Goal: Transaction & Acquisition: Purchase product/service

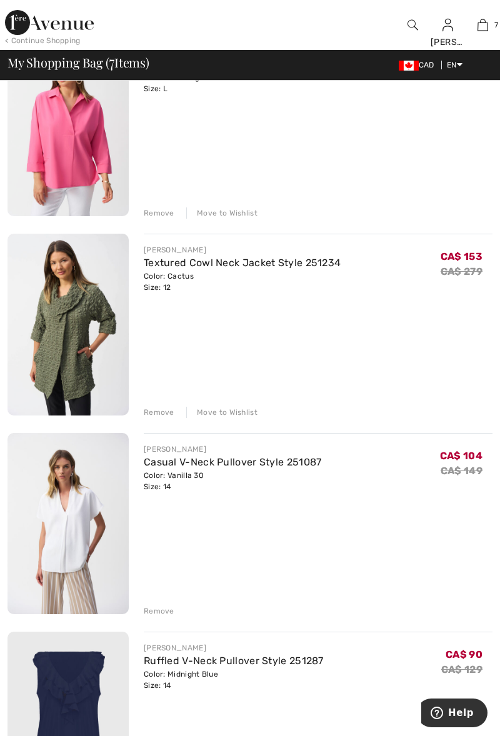
scroll to position [766, 0]
click at [224, 415] on div "Move to Wishlist" at bounding box center [221, 412] width 71 height 11
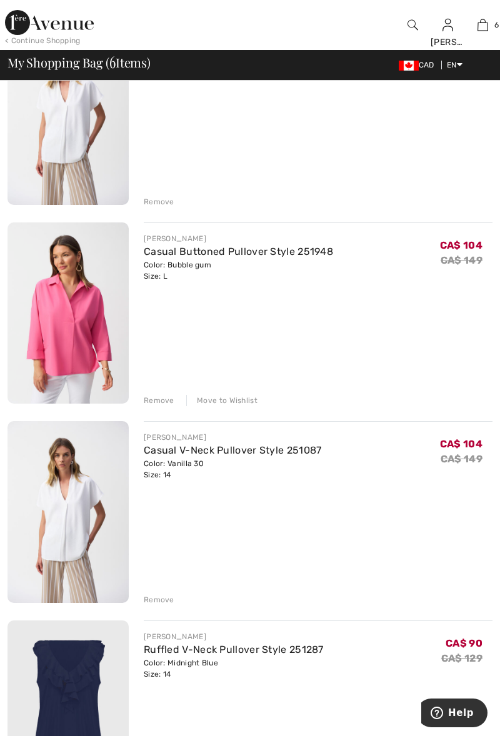
scroll to position [579, 0]
click at [150, 400] on div "Remove" at bounding box center [159, 400] width 31 height 11
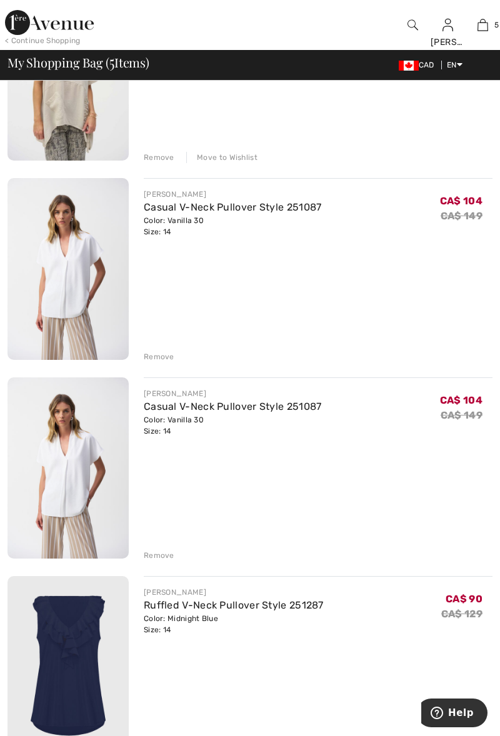
scroll to position [424, 0]
click at [150, 356] on div "Remove" at bounding box center [159, 357] width 31 height 11
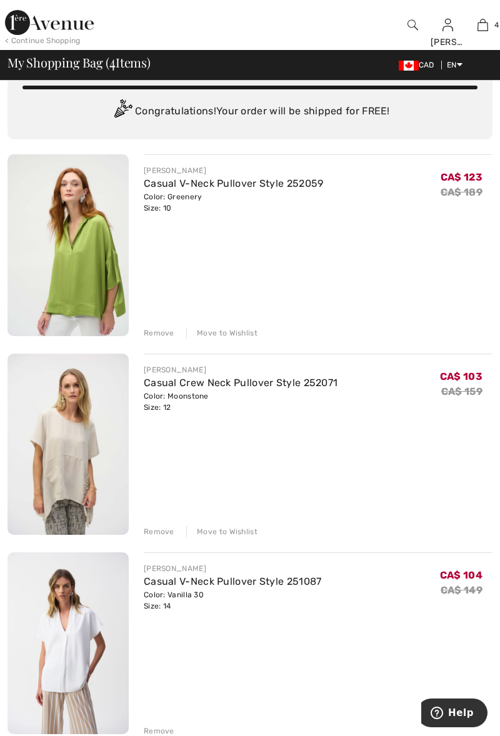
scroll to position [51, 0]
click at [191, 177] on link "Casual V-Neck Pullover Style 252059" at bounding box center [234, 183] width 180 height 12
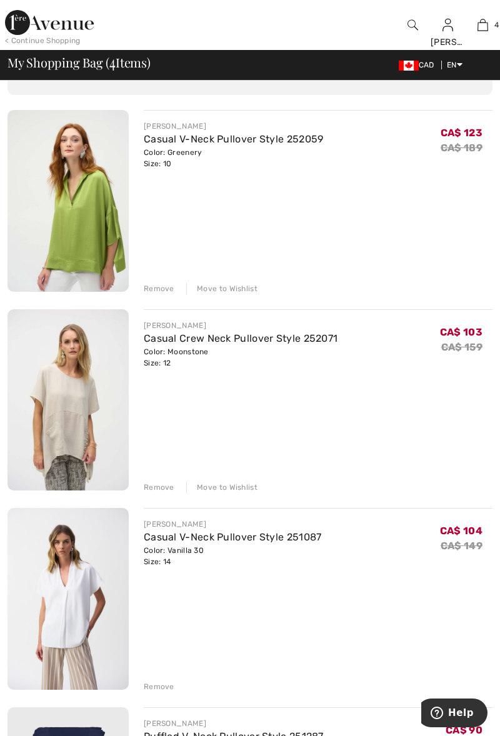
scroll to position [103, 0]
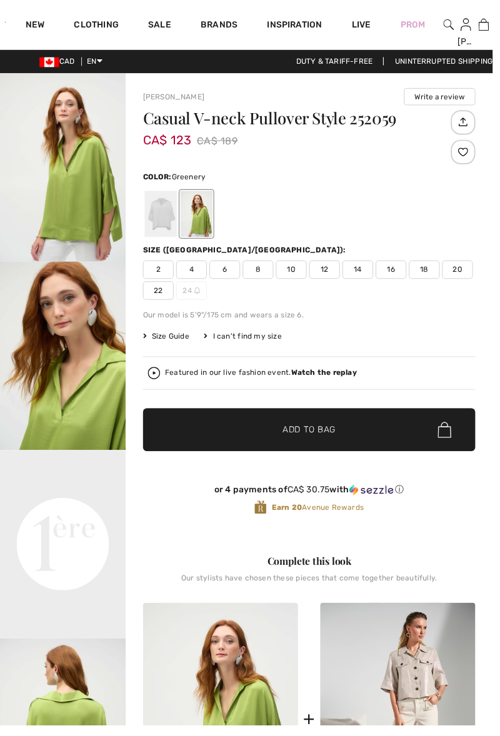
checkbox input "true"
click at [322, 274] on span "12" at bounding box center [329, 273] width 31 height 19
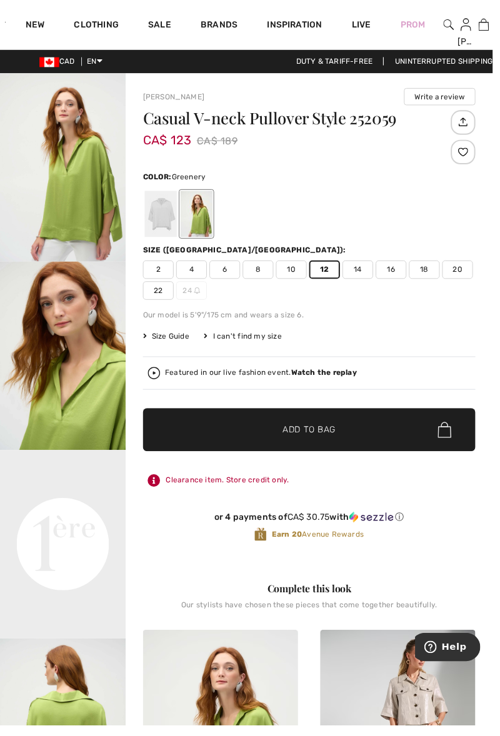
click at [156, 214] on div at bounding box center [163, 217] width 32 height 47
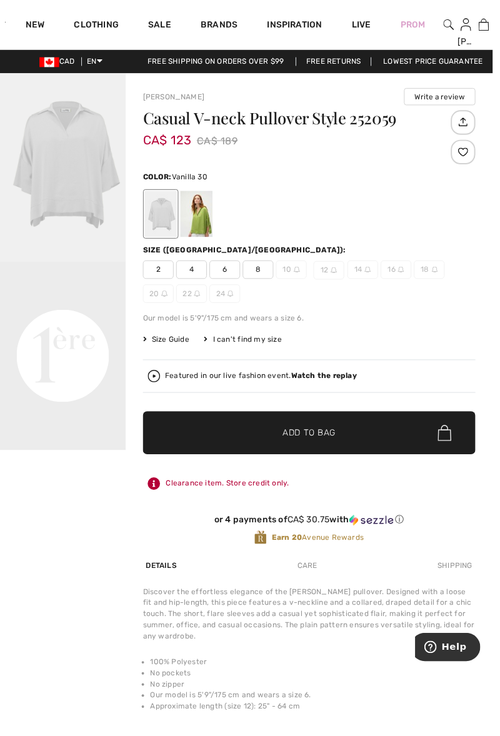
click at [335, 277] on span "12" at bounding box center [333, 274] width 31 height 19
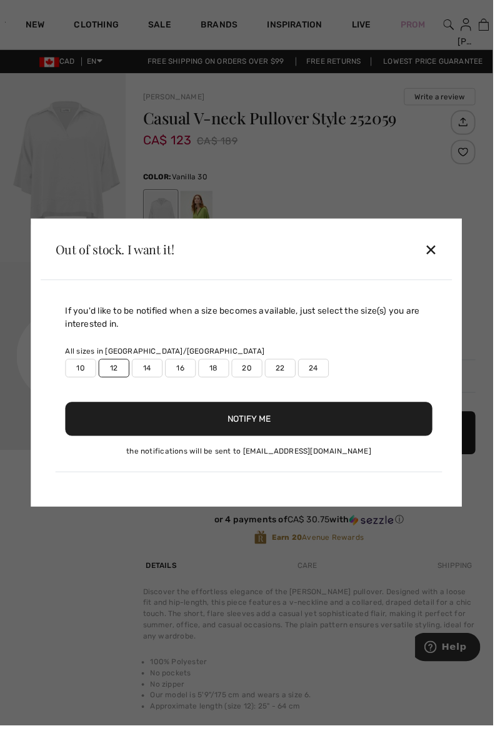
click at [331, 274] on div "Out of stock. I want it! ✕" at bounding box center [249, 253] width 417 height 62
click at [444, 265] on div "✕" at bounding box center [436, 253] width 13 height 26
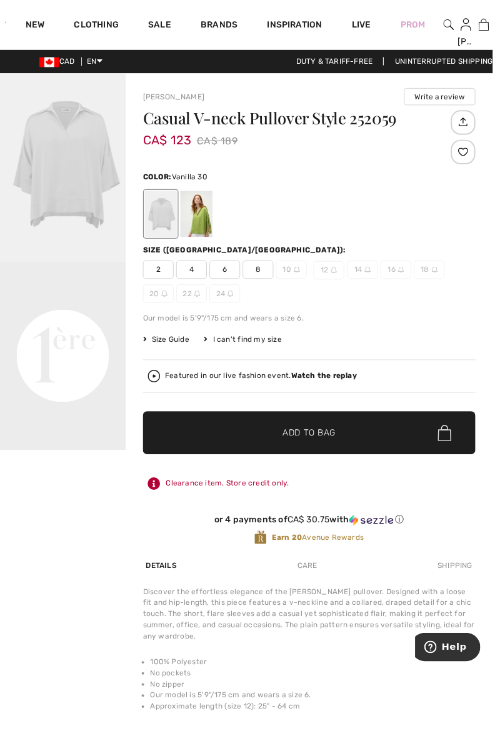
click at [207, 216] on div at bounding box center [199, 217] width 32 height 47
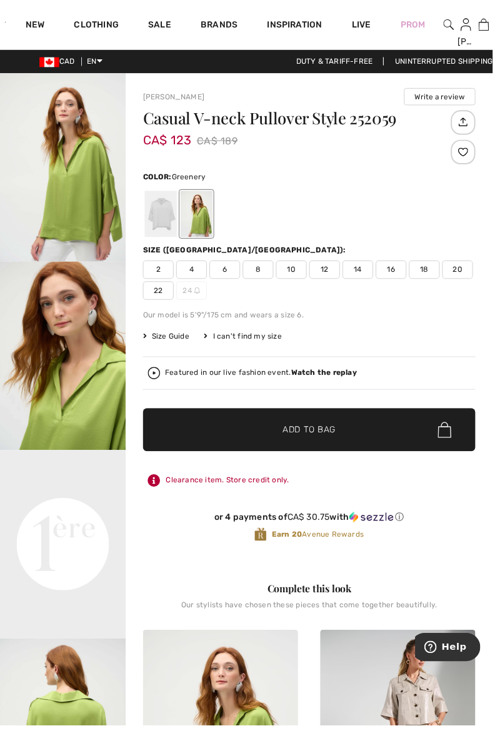
click at [329, 276] on span "12" at bounding box center [329, 273] width 31 height 19
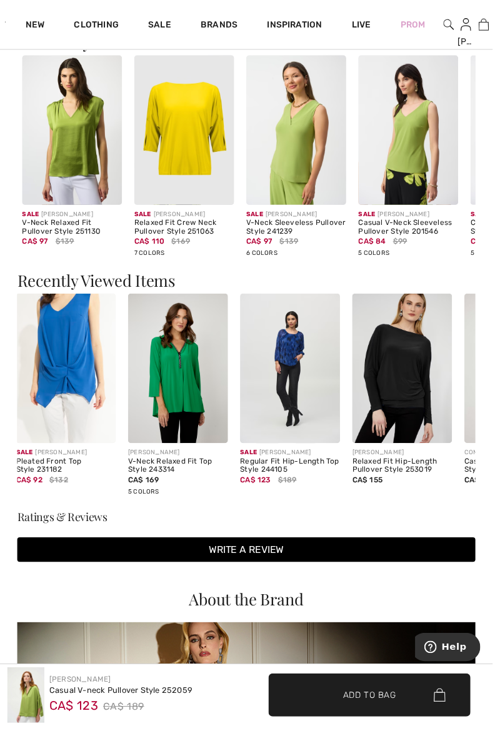
scroll to position [0, 121]
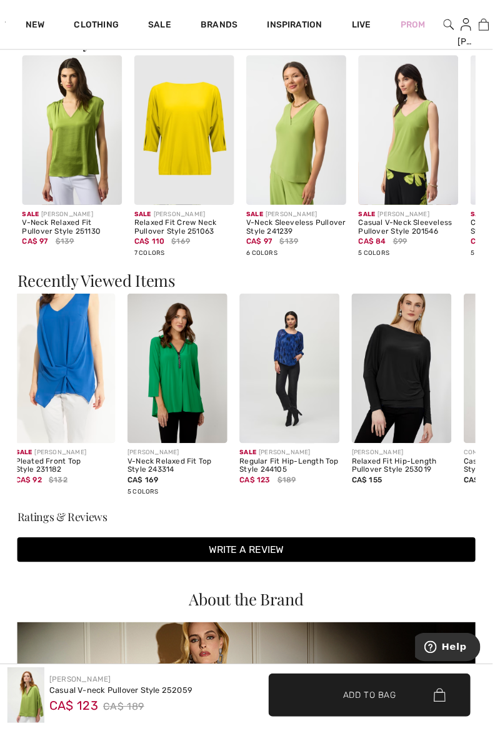
click at [287, 361] on img at bounding box center [293, 374] width 101 height 152
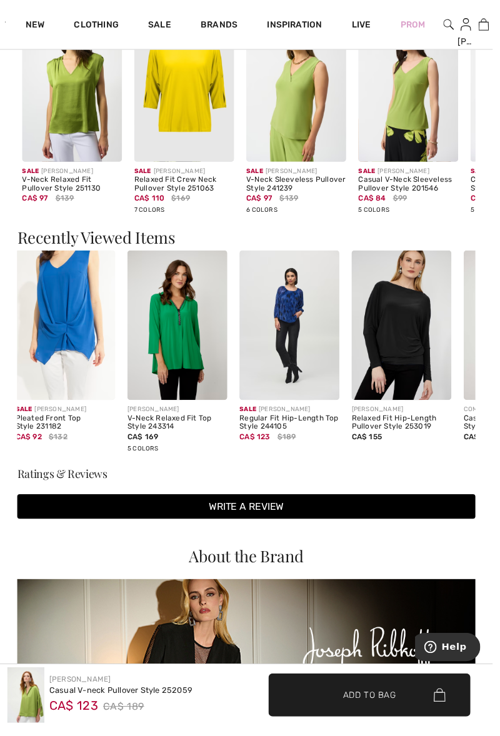
scroll to position [1458, 0]
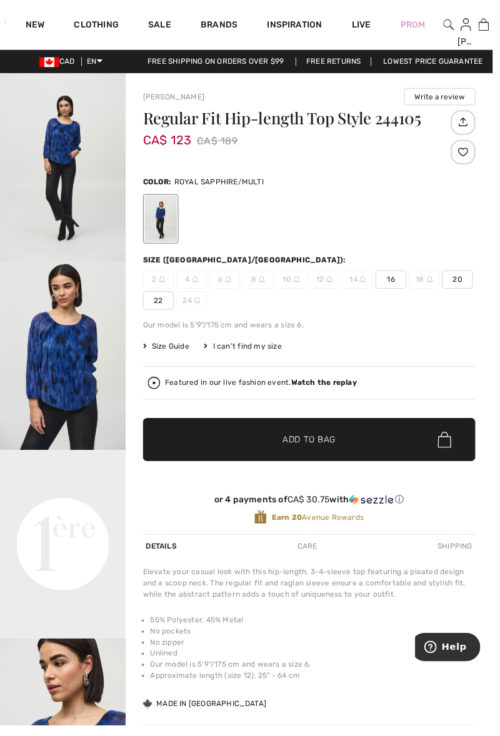
click at [89, 28] on link "Clothing" at bounding box center [97, 26] width 45 height 13
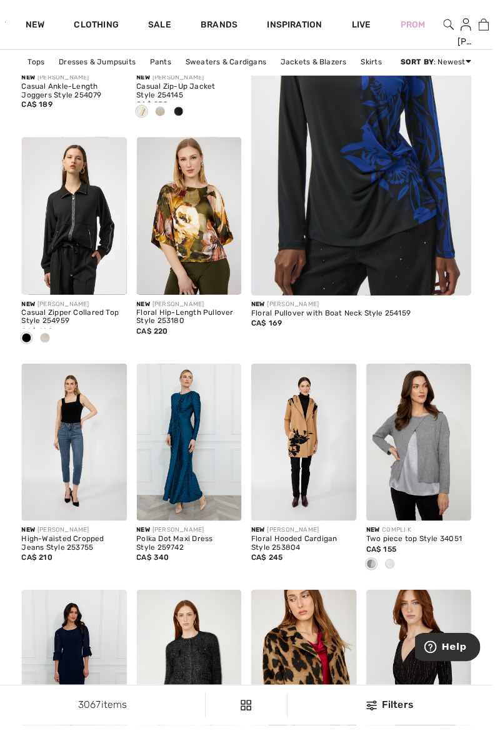
click at [416, 465] on img at bounding box center [425, 449] width 107 height 160
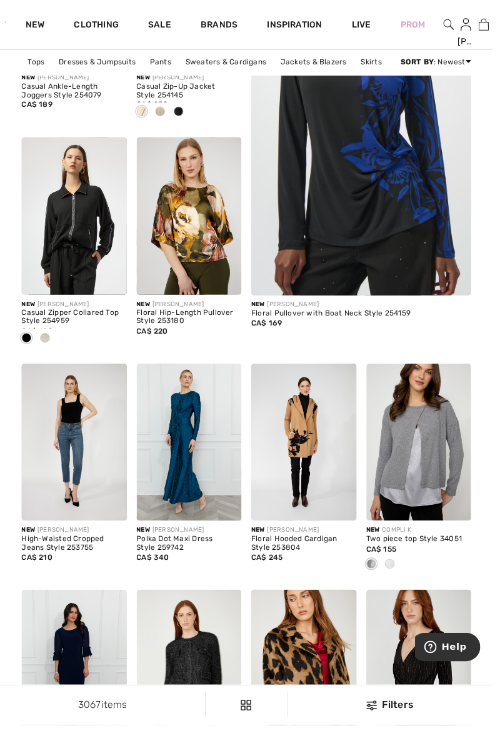
scroll to position [313, 0]
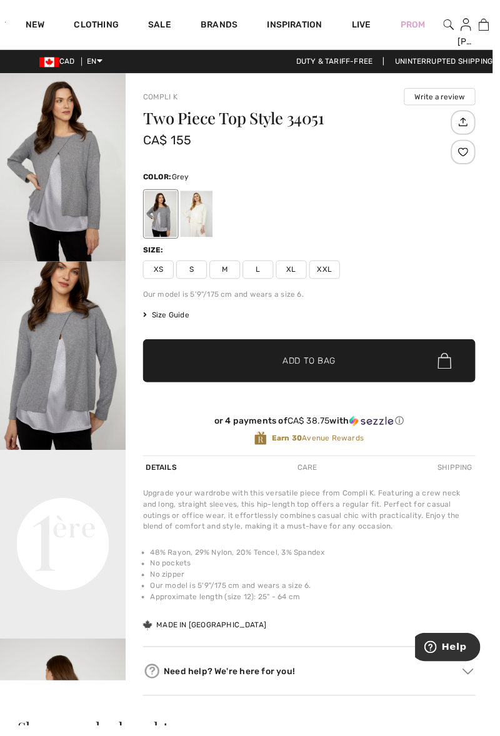
click at [261, 276] on span "L" at bounding box center [261, 273] width 31 height 19
click at [269, 365] on span "✔ Added to Bag" at bounding box center [295, 366] width 76 height 13
click at [89, 25] on link "Clothing" at bounding box center [97, 26] width 45 height 13
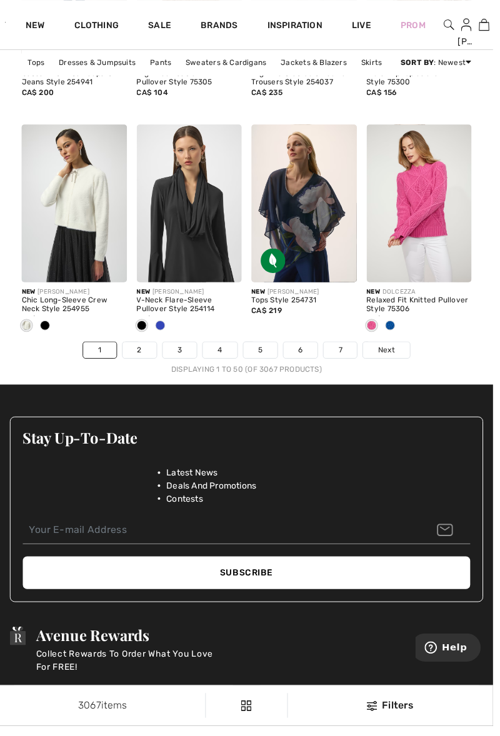
scroll to position [3291, 0]
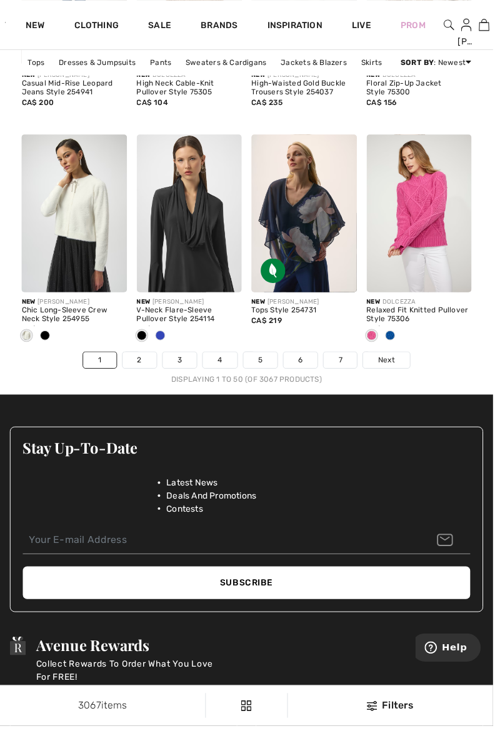
click at [142, 362] on link "2" at bounding box center [141, 365] width 34 height 16
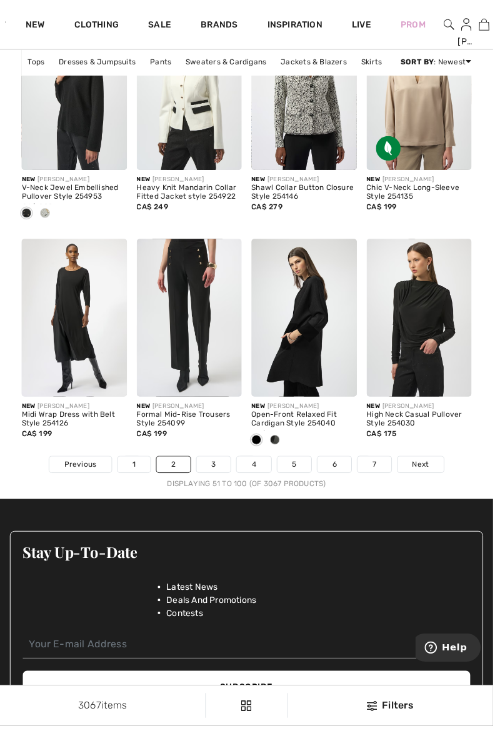
scroll to position [3186, 0]
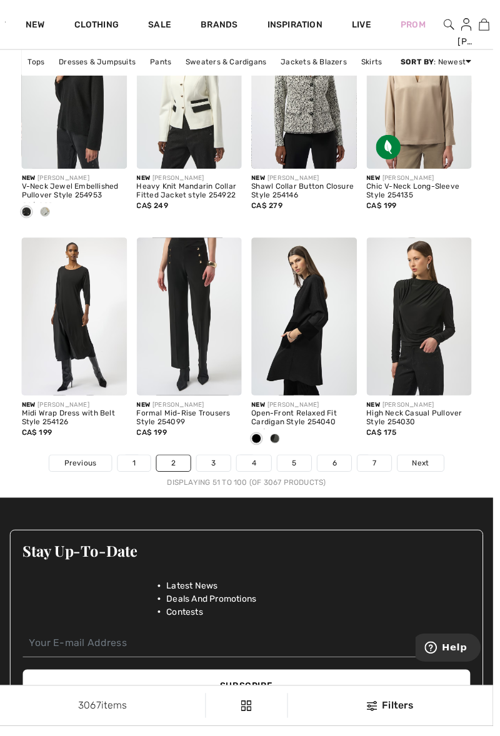
click at [215, 467] on link "3" at bounding box center [216, 470] width 34 height 16
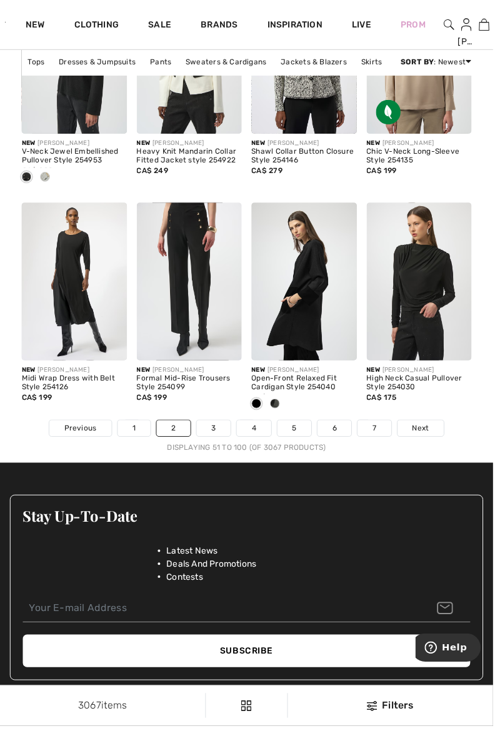
scroll to position [3240, 0]
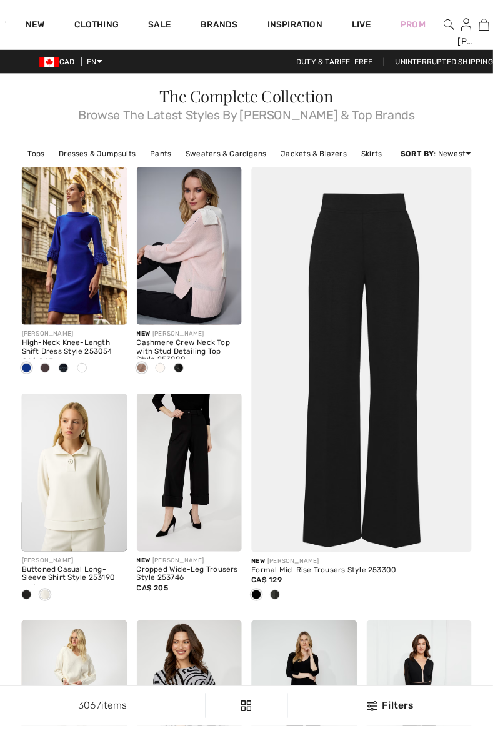
click at [30, 156] on link "Tops" at bounding box center [36, 156] width 29 height 16
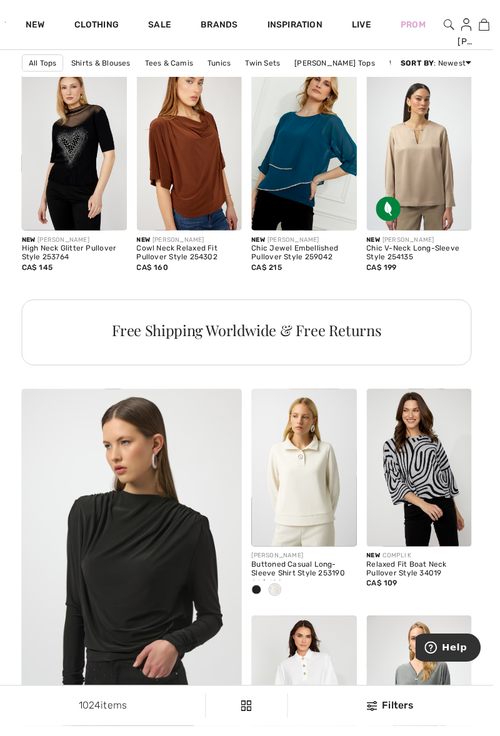
scroll to position [1565, 0]
click at [187, 158] on img at bounding box center [192, 154] width 107 height 160
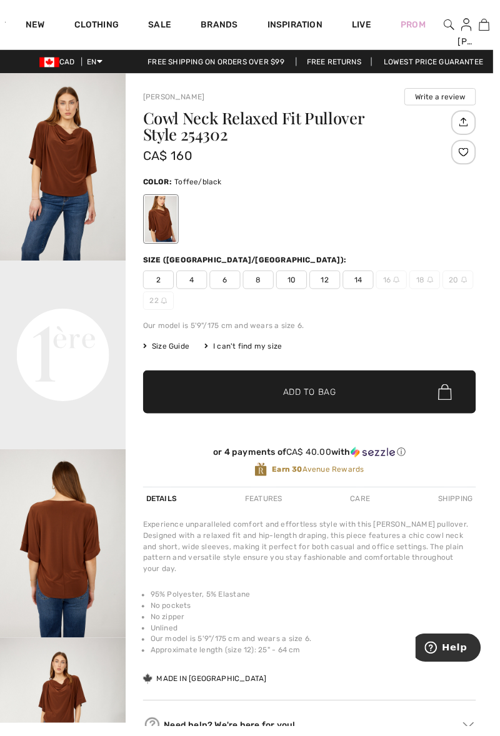
scroll to position [192, 0]
click at [359, 286] on span "14" at bounding box center [362, 283] width 31 height 19
click at [235, 392] on span "✔ Added to Bag Add to Bag" at bounding box center [313, 397] width 337 height 44
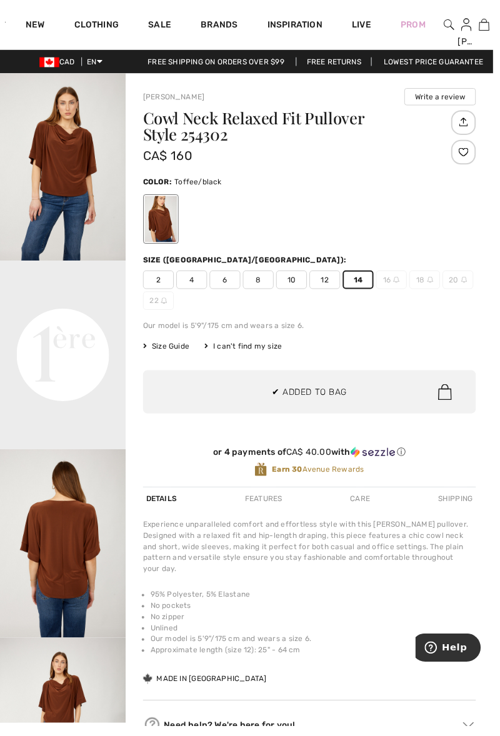
scroll to position [0, 0]
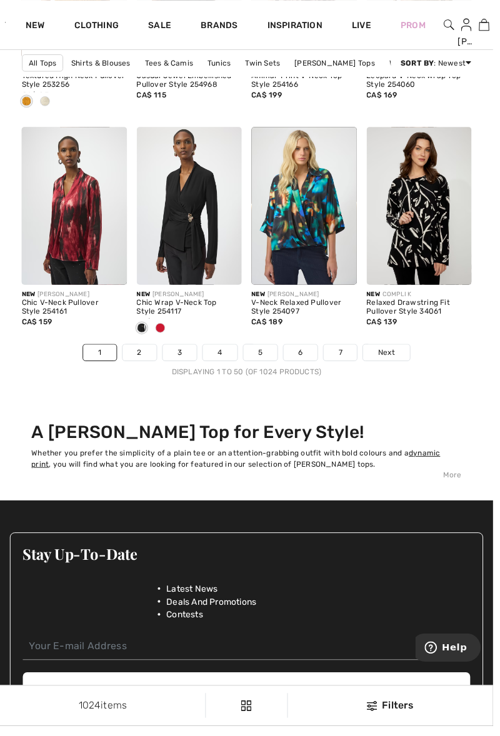
scroll to position [3304, 0]
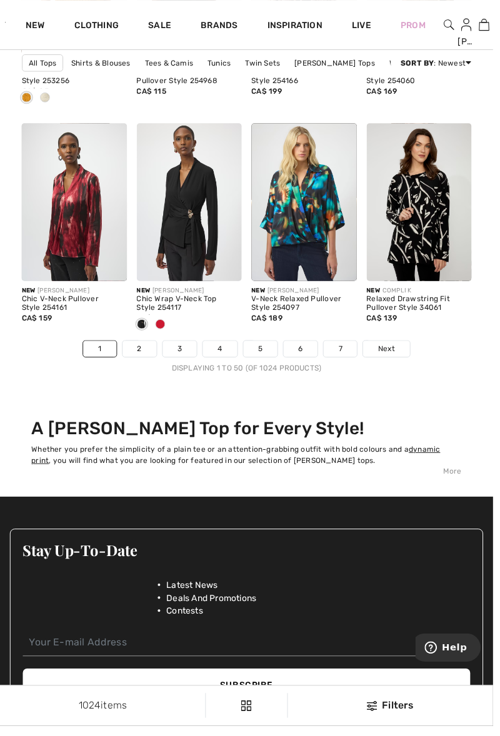
click at [139, 352] on link "2" at bounding box center [141, 353] width 34 height 16
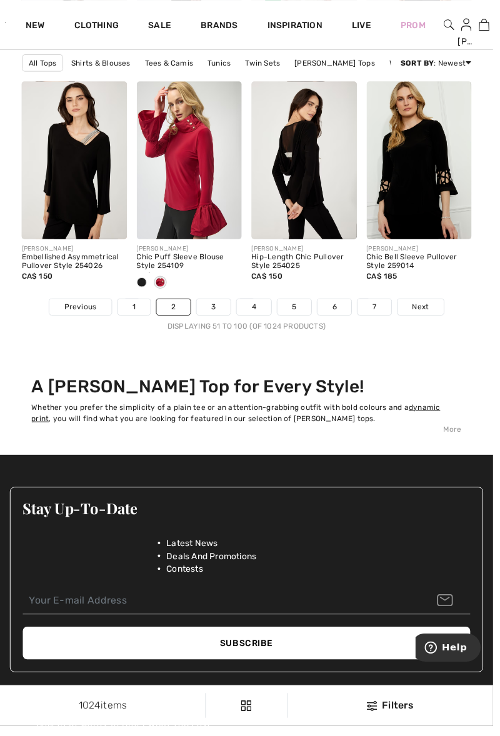
scroll to position [3346, 0]
click at [216, 311] on link "3" at bounding box center [216, 311] width 34 height 16
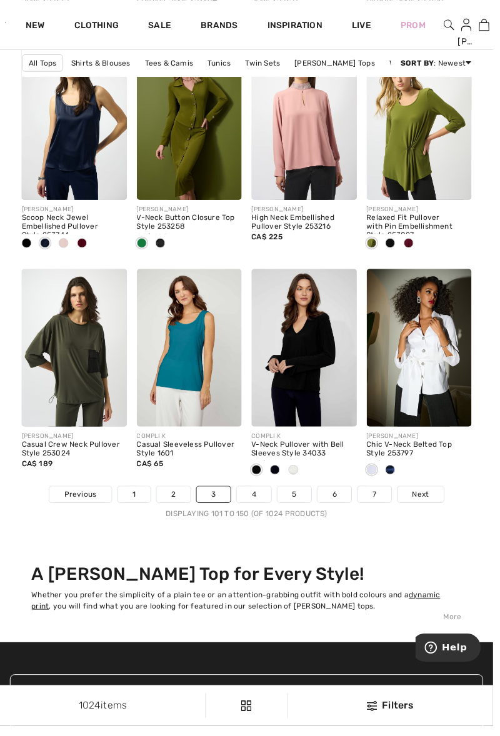
scroll to position [3155, 0]
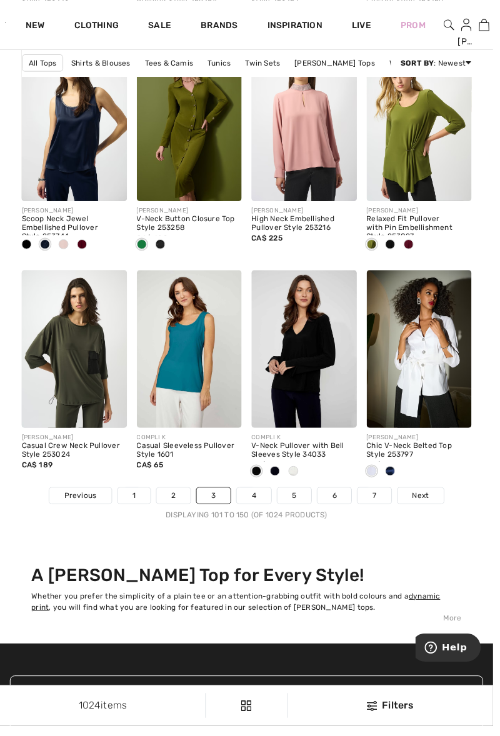
click at [255, 499] on link "4" at bounding box center [257, 502] width 34 height 16
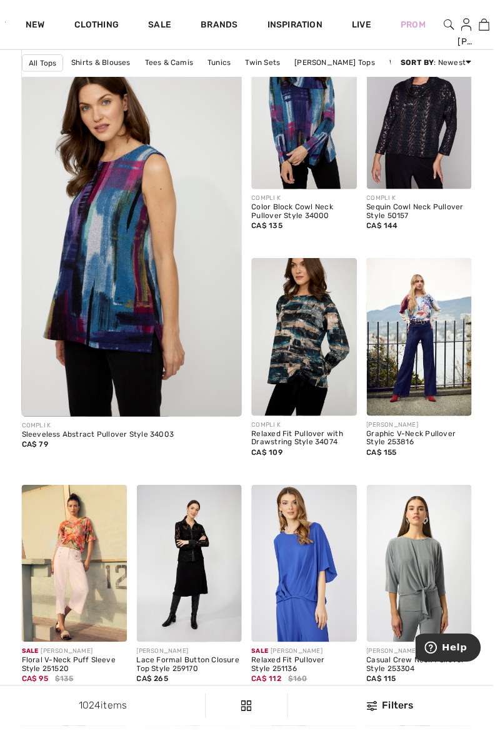
scroll to position [1894, 0]
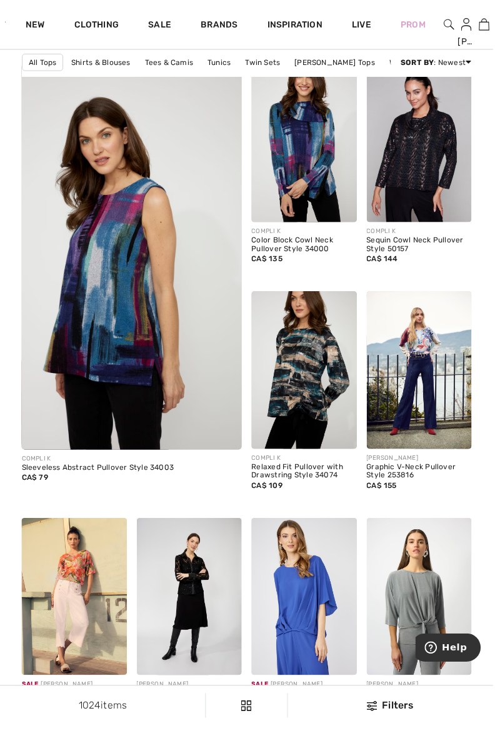
click at [81, 219] on img at bounding box center [132, 267] width 267 height 402
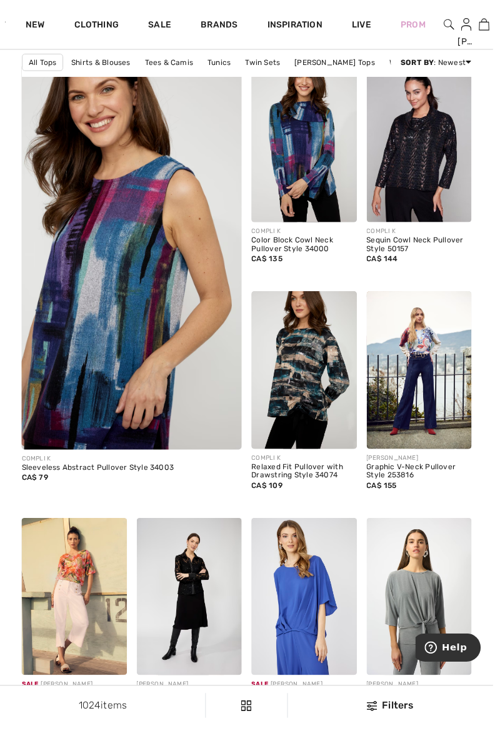
click at [306, 387] on img at bounding box center [308, 376] width 107 height 160
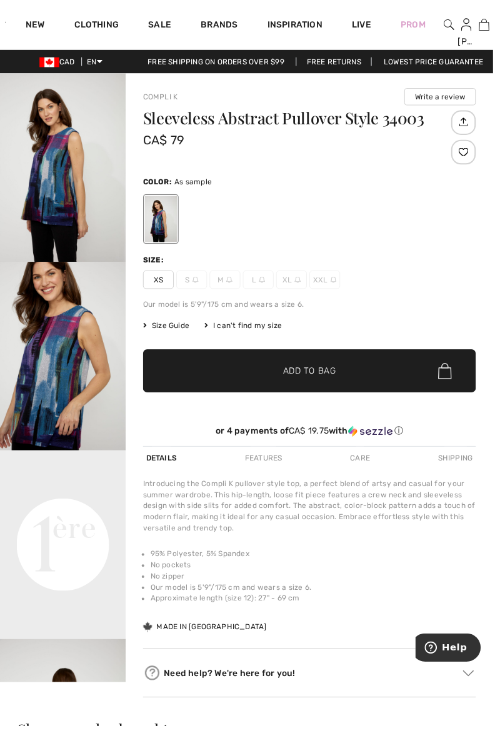
click at [21, 520] on video "Your browser does not support the video tag." at bounding box center [63, 489] width 127 height 64
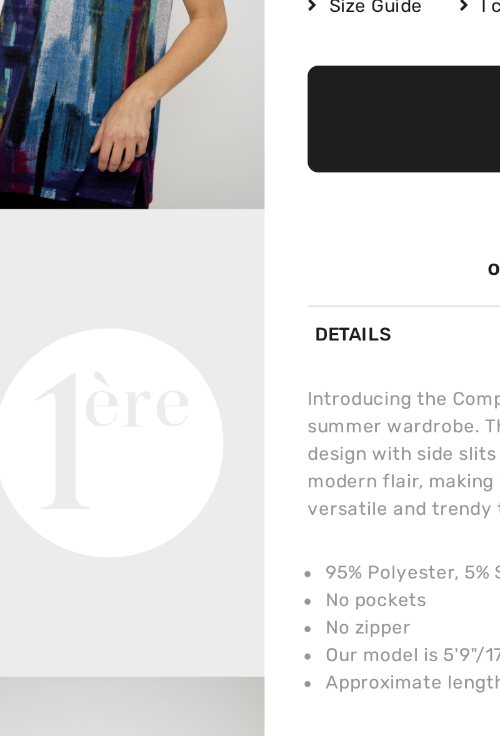
scroll to position [44, 0]
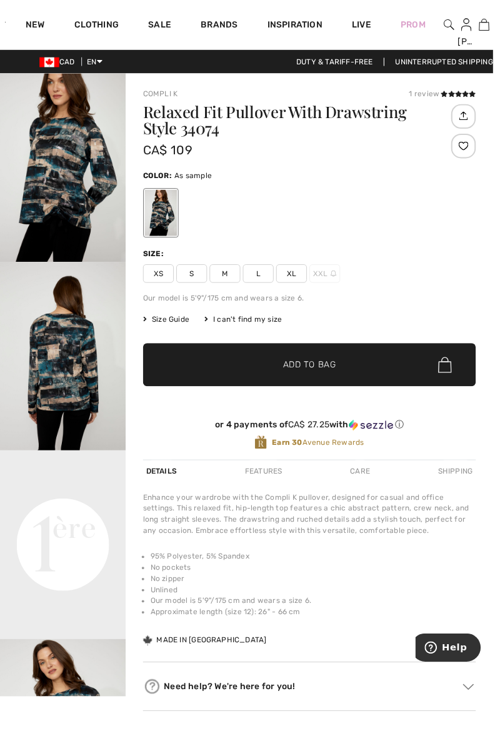
click at [257, 281] on span "L" at bounding box center [261, 277] width 31 height 19
click at [240, 370] on span "✔ Added to Bag Add to Bag" at bounding box center [313, 370] width 337 height 44
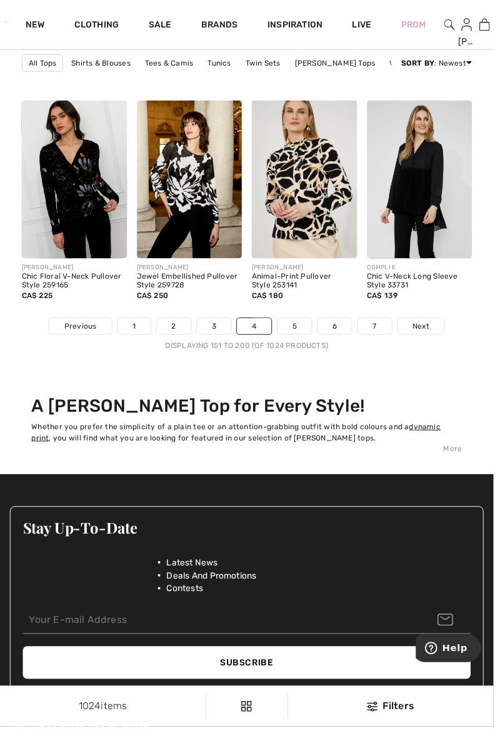
scroll to position [3303, 0]
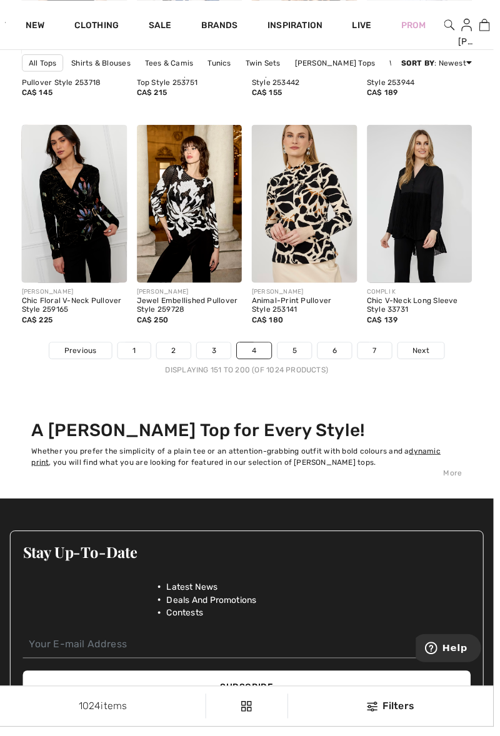
click at [290, 360] on link "5" at bounding box center [298, 355] width 34 height 16
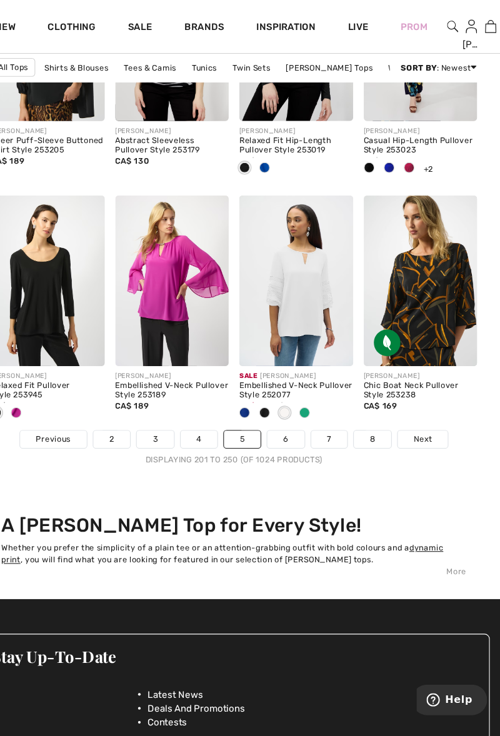
scroll to position [3240, 0]
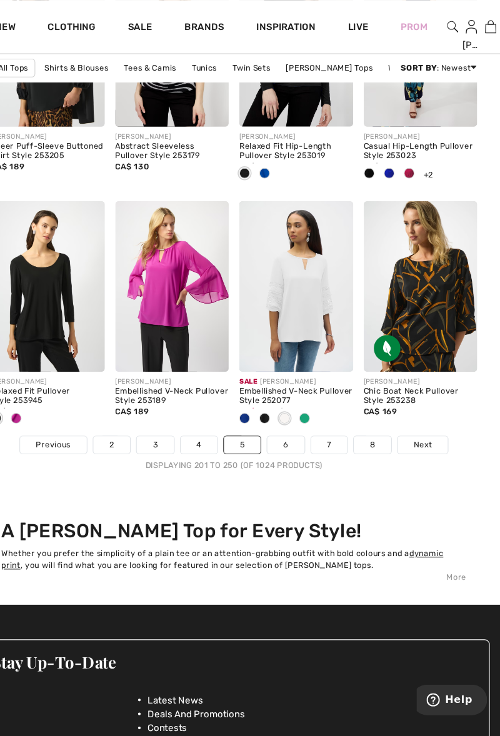
click at [297, 415] on link "6" at bounding box center [298, 417] width 34 height 16
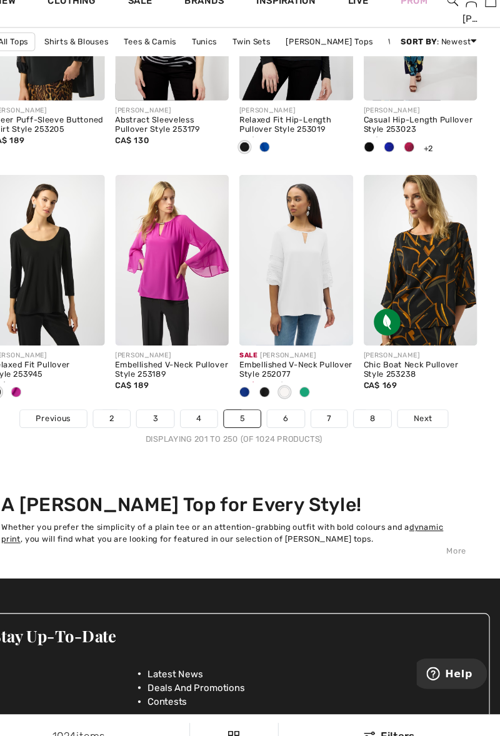
scroll to position [3239, 0]
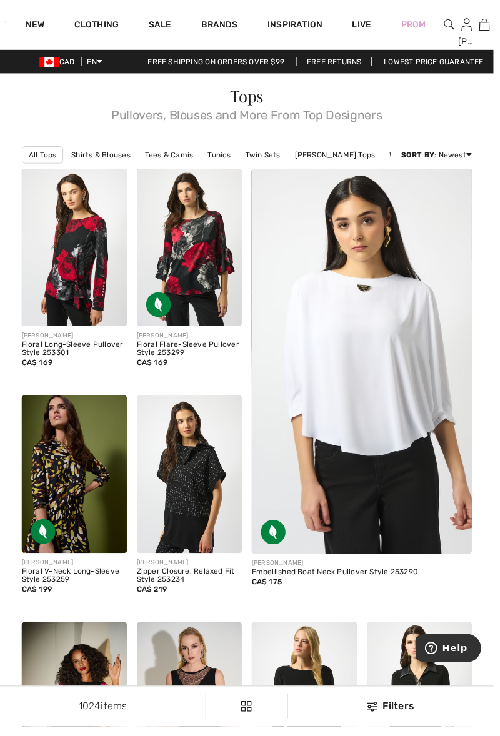
click at [445, 29] on div "Prom" at bounding box center [418, 24] width 55 height 51
click at [445, 22] on div "Prom" at bounding box center [418, 24] width 55 height 51
click at [465, 36] on div "[PERSON_NAME]" at bounding box center [472, 42] width 17 height 13
click at [445, 27] on div "Prom" at bounding box center [418, 24] width 55 height 51
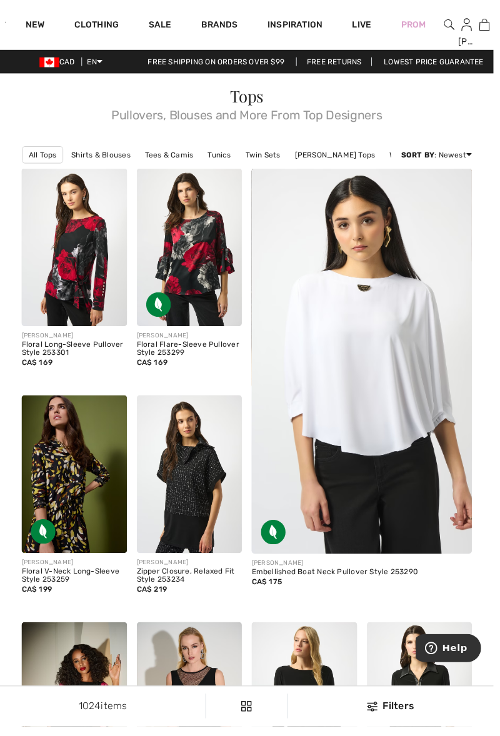
click at [456, 27] on img at bounding box center [455, 24] width 11 height 15
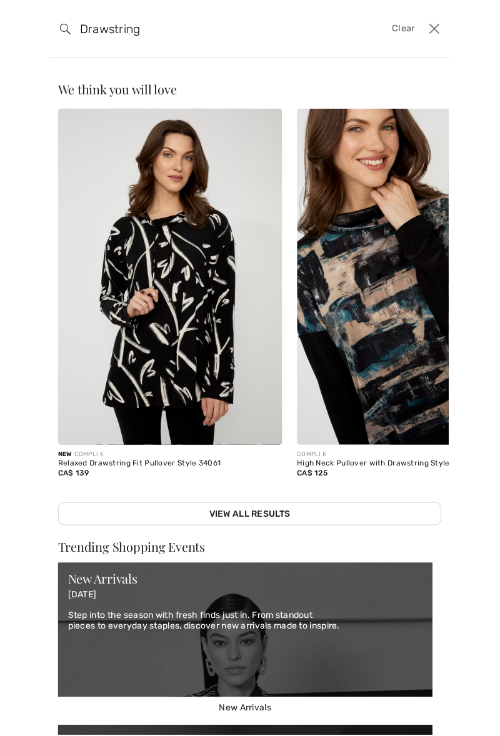
type input "Drawstring"
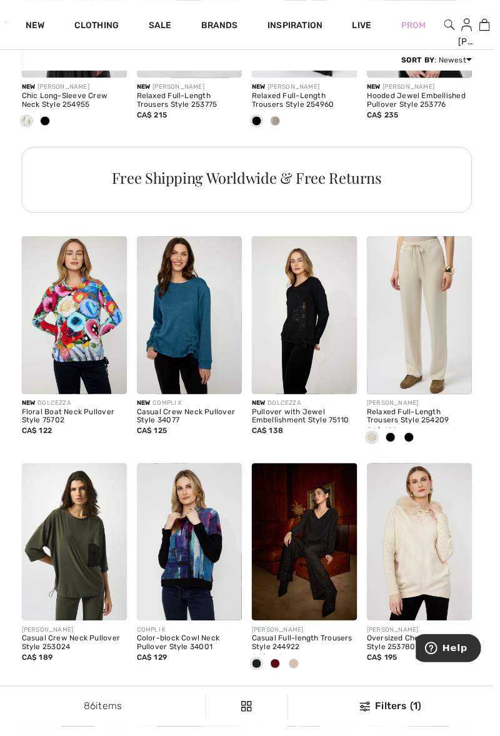
scroll to position [922, 0]
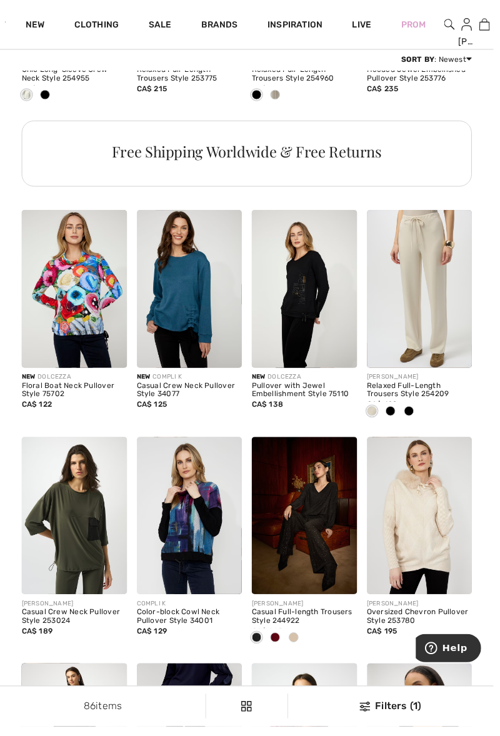
click at [174, 311] on img at bounding box center [192, 293] width 107 height 160
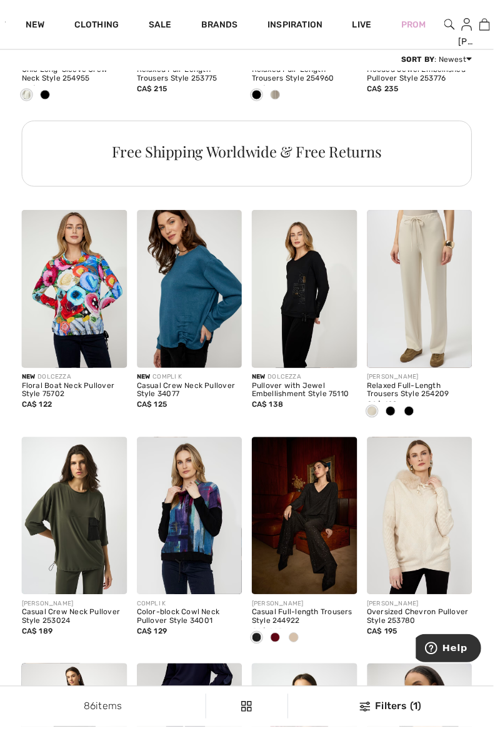
click at [184, 382] on div "New COMPLI K" at bounding box center [192, 382] width 107 height 9
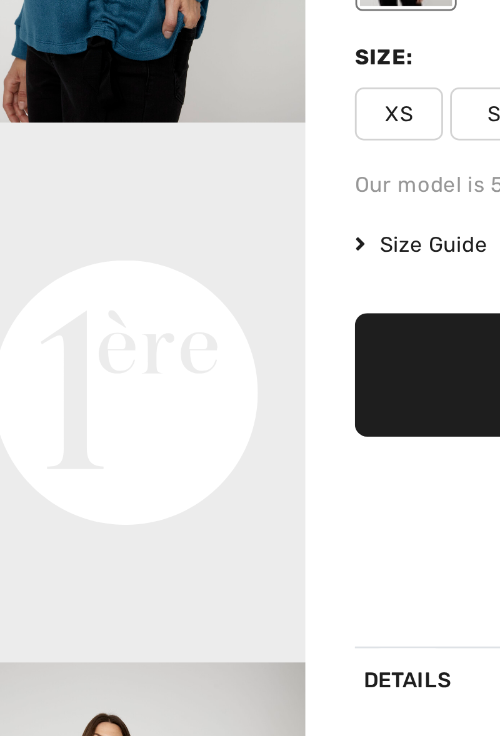
scroll to position [169, 0]
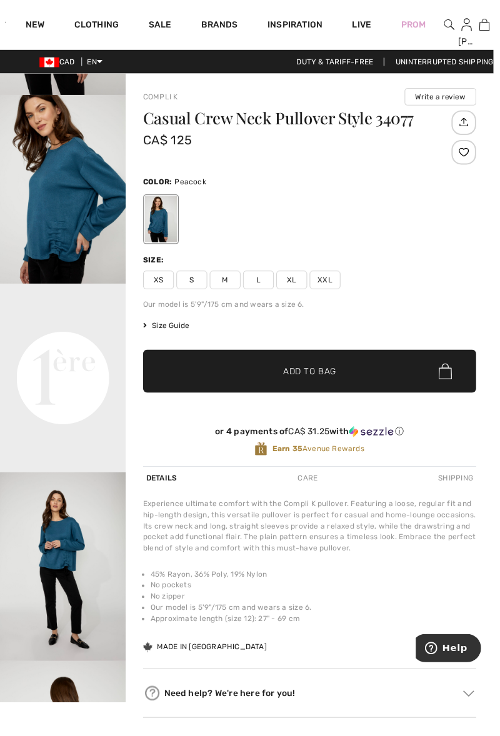
click at [259, 287] on span "L" at bounding box center [261, 283] width 31 height 19
click at [298, 371] on span "Add to Bag" at bounding box center [314, 376] width 54 height 13
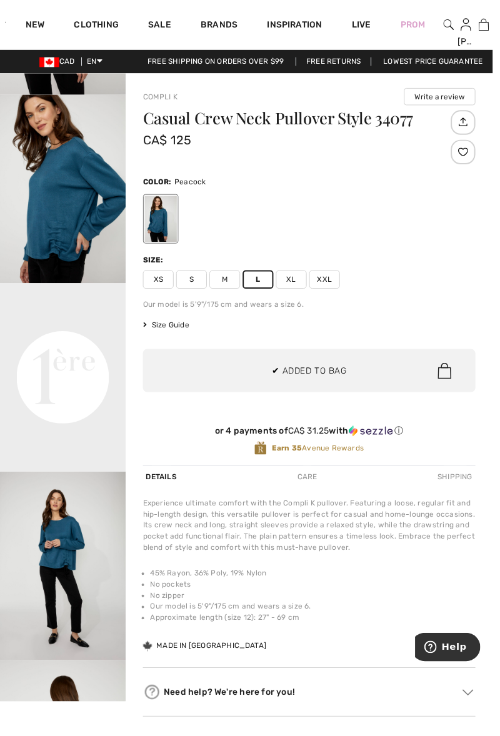
scroll to position [0, 0]
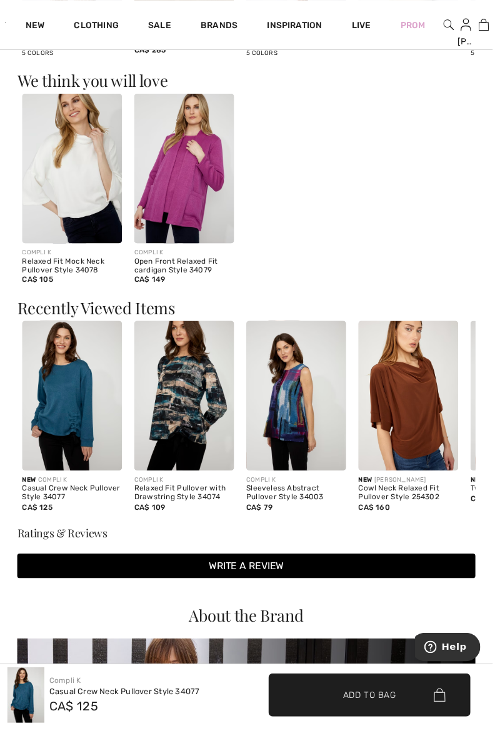
scroll to position [921, 0]
click at [176, 177] on img at bounding box center [186, 171] width 101 height 152
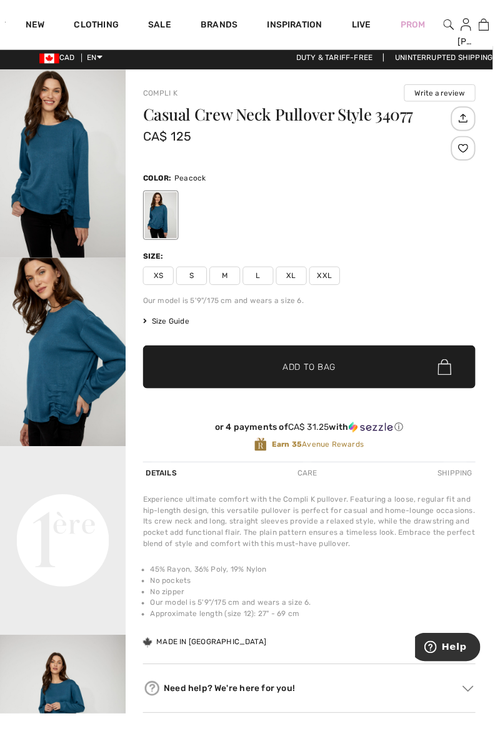
scroll to position [0, 0]
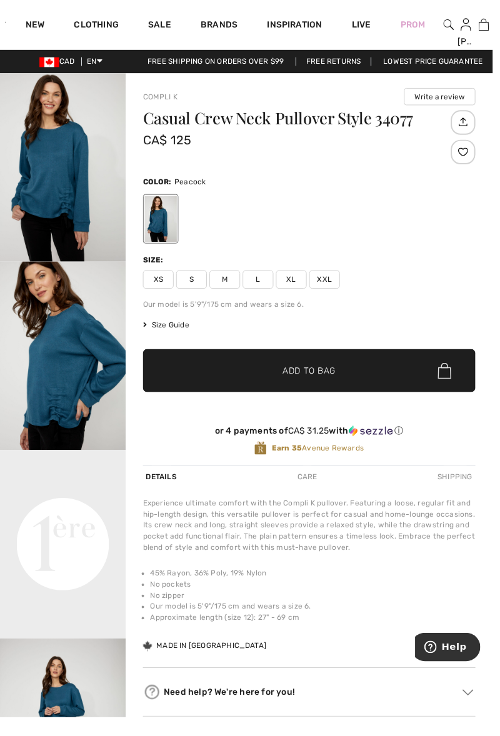
click at [464, 27] on div "Jayne Hi, Jayne! 35 Reward points My Info Orders My Addresses Wishlist My Close…" at bounding box center [473, 25] width 18 height 50
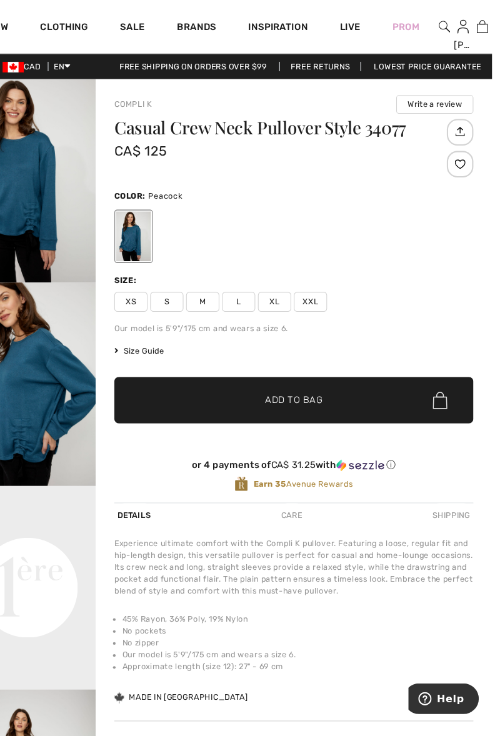
click at [464, 30] on div "Jayne Hi, Jayne! 35 Reward points My Info Orders My Addresses Wishlist My Close…" at bounding box center [473, 25] width 18 height 50
click at [465, 30] on div "Jayne Hi, Jayne! 35 Reward points My Info Orders My Addresses Wishlist My Close…" at bounding box center [473, 25] width 18 height 50
click at [457, 26] on img at bounding box center [455, 24] width 11 height 15
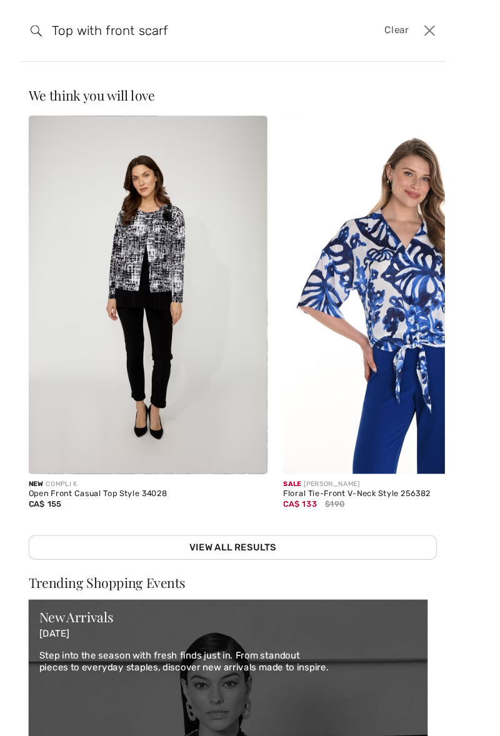
type input "Top with front scarf"
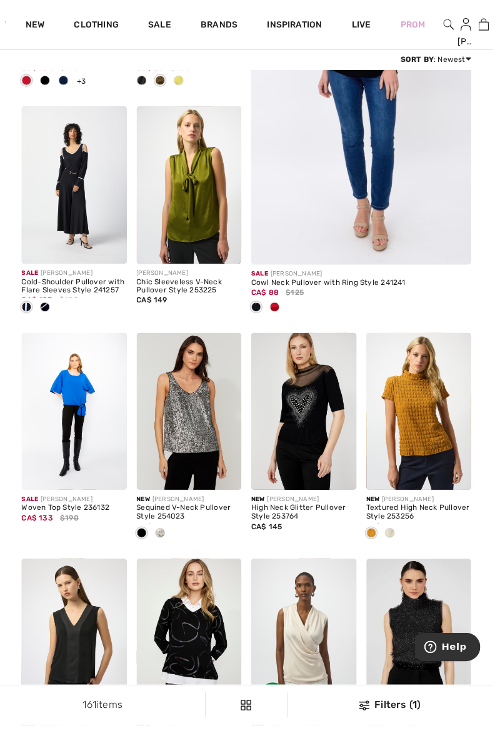
scroll to position [269, 0]
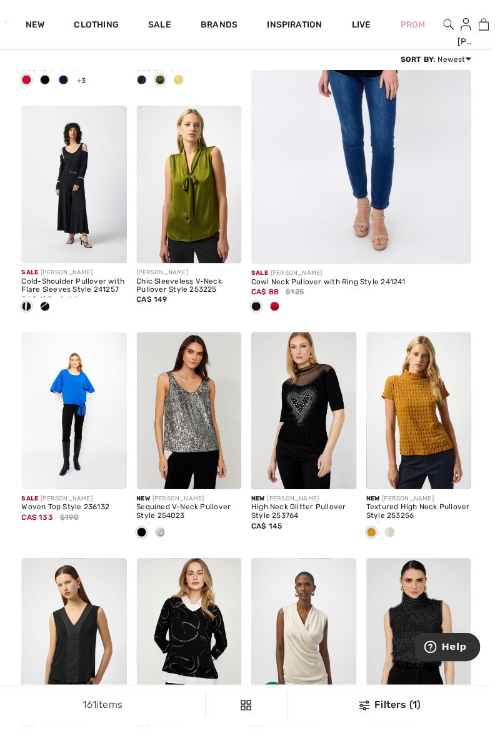
click at [194, 198] on img at bounding box center [192, 187] width 107 height 160
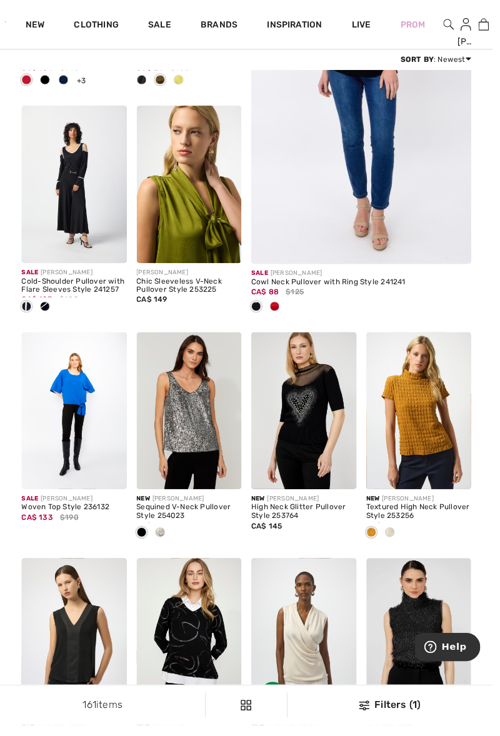
scroll to position [322, 0]
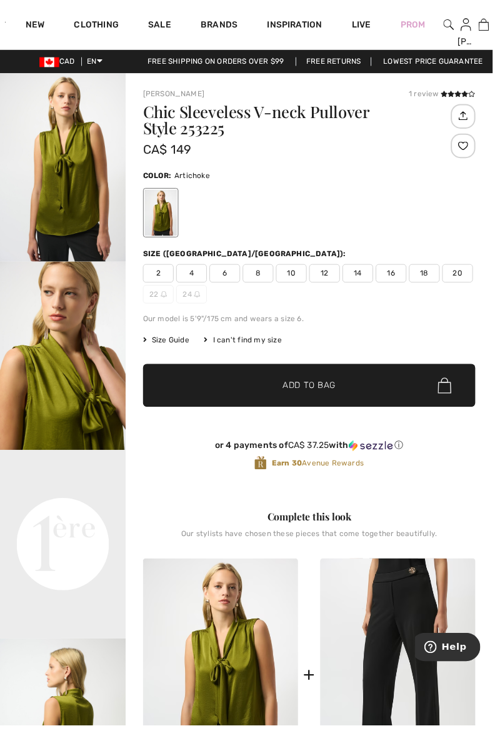
click at [364, 286] on span "14" at bounding box center [362, 277] width 31 height 19
click at [232, 392] on span "✔ Added to Bag Add to Bag" at bounding box center [313, 391] width 337 height 44
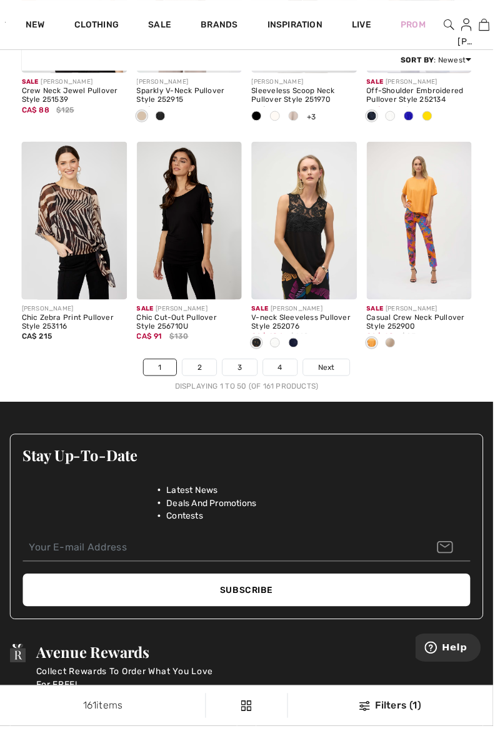
scroll to position [3263, 0]
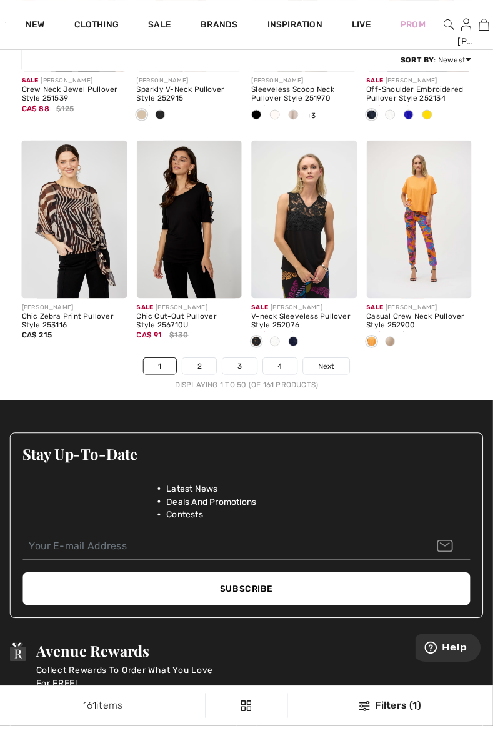
click at [202, 369] on link "2" at bounding box center [202, 371] width 34 height 16
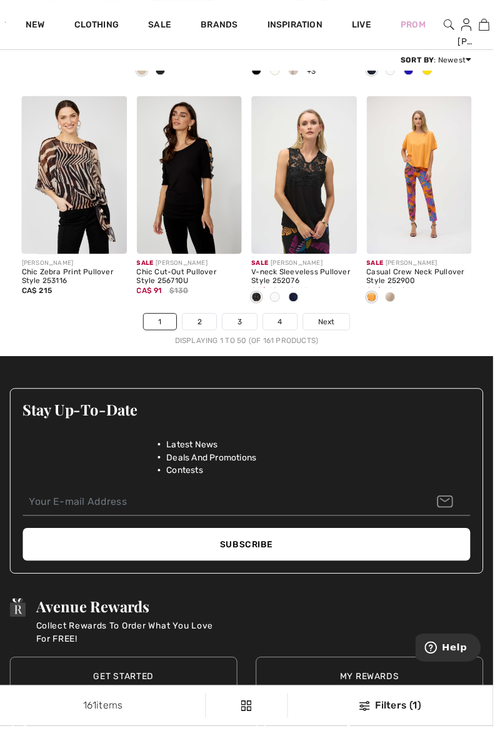
scroll to position [3316, 0]
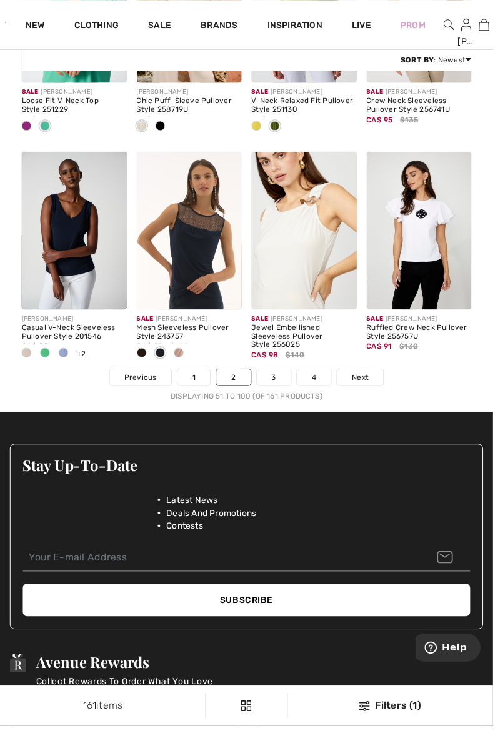
scroll to position [3252, 0]
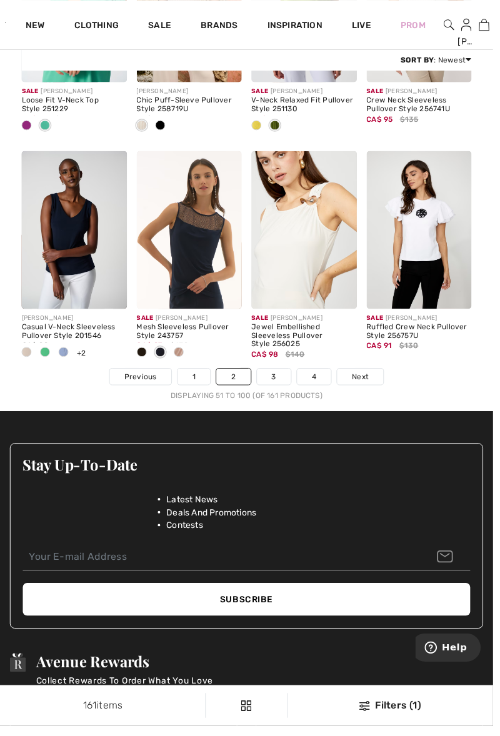
click at [276, 380] on link "3" at bounding box center [278, 382] width 34 height 16
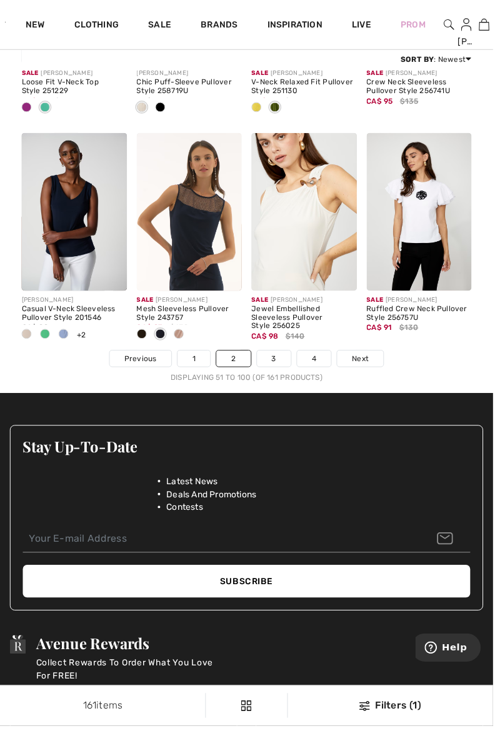
scroll to position [3305, 0]
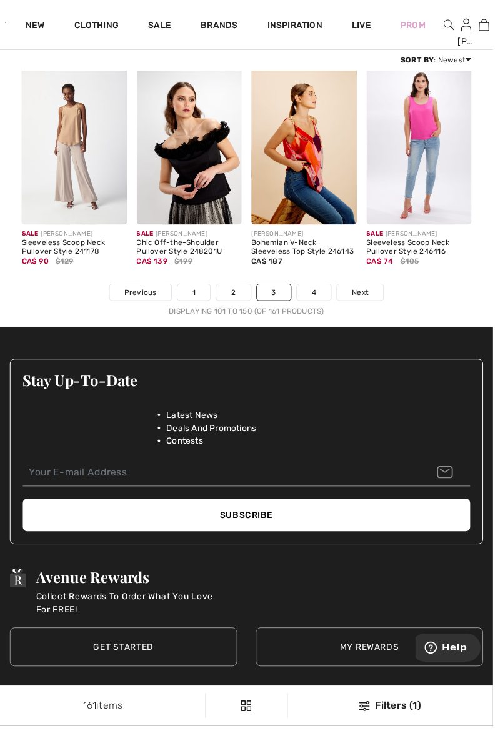
scroll to position [3339, 0]
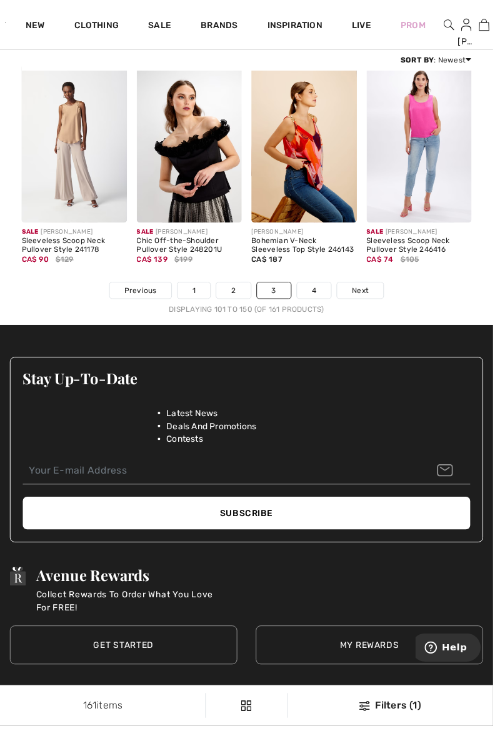
click at [317, 295] on link "4" at bounding box center [318, 294] width 34 height 16
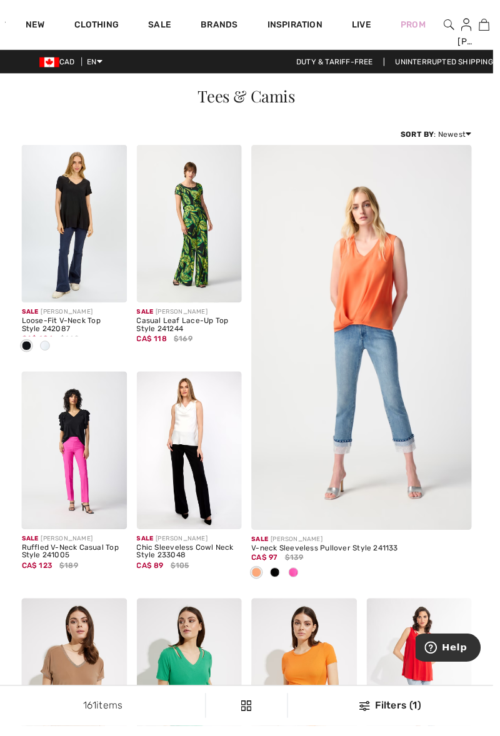
click at [353, 374] on img at bounding box center [365, 348] width 267 height 402
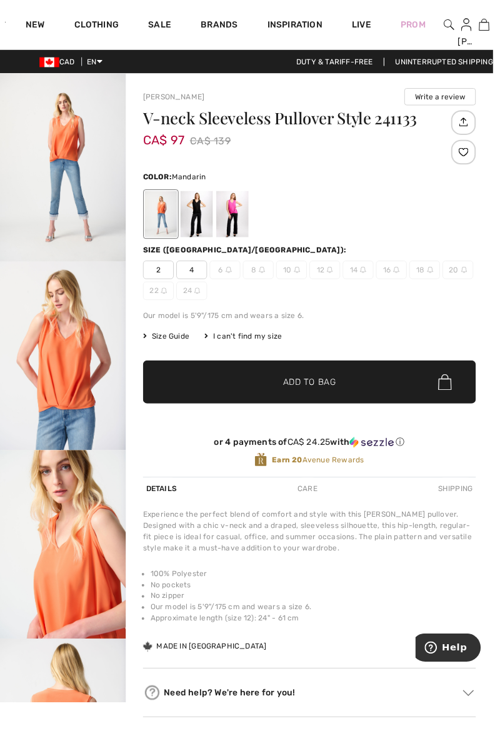
click at [197, 215] on div at bounding box center [199, 217] width 32 height 47
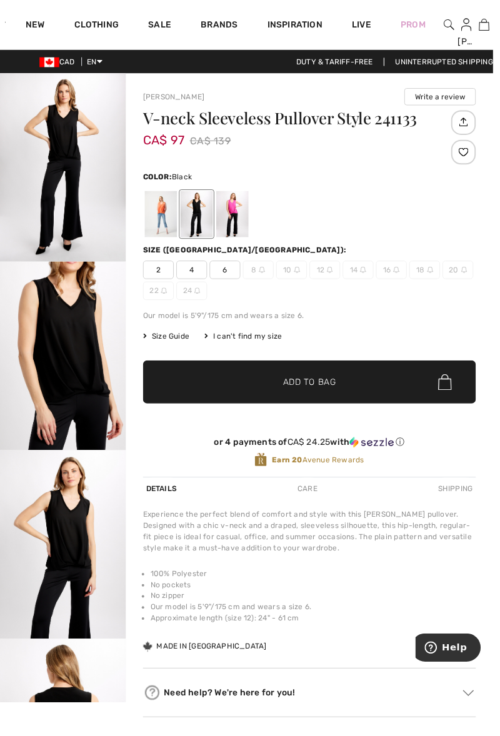
click at [237, 222] on div at bounding box center [235, 217] width 32 height 47
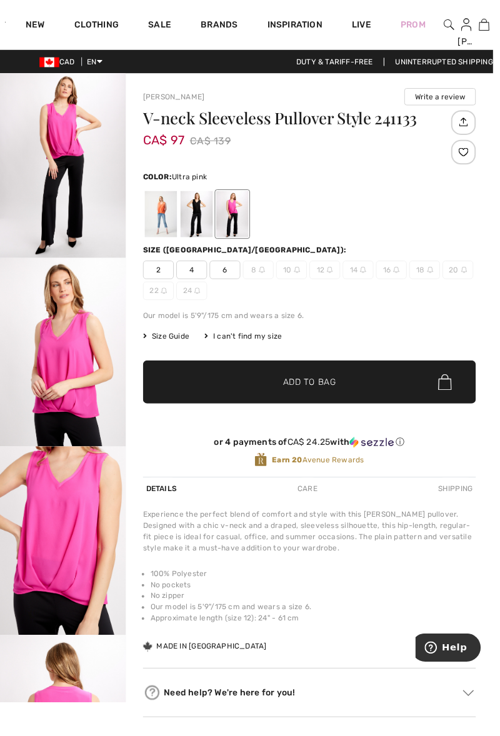
scroll to position [3, 0]
click at [246, 341] on div "I can't find my size" at bounding box center [246, 341] width 79 height 11
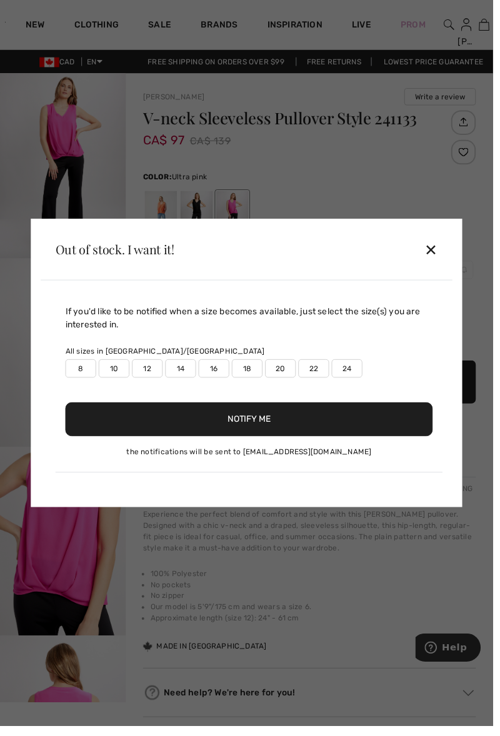
click at [434, 262] on div "✕" at bounding box center [436, 253] width 13 height 26
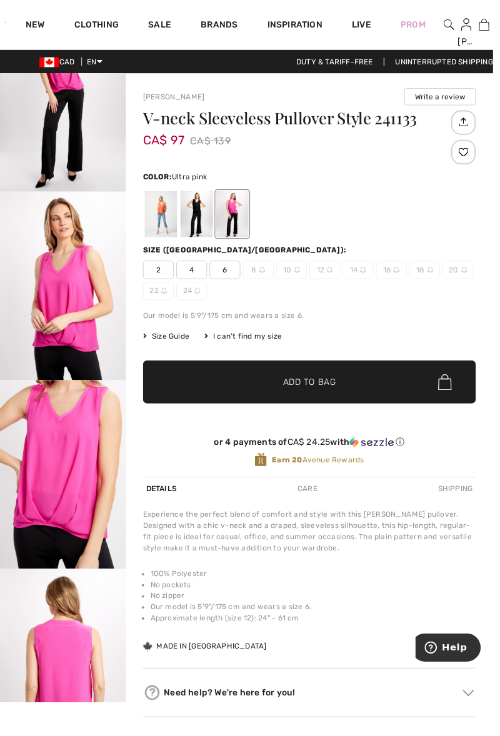
scroll to position [0, 0]
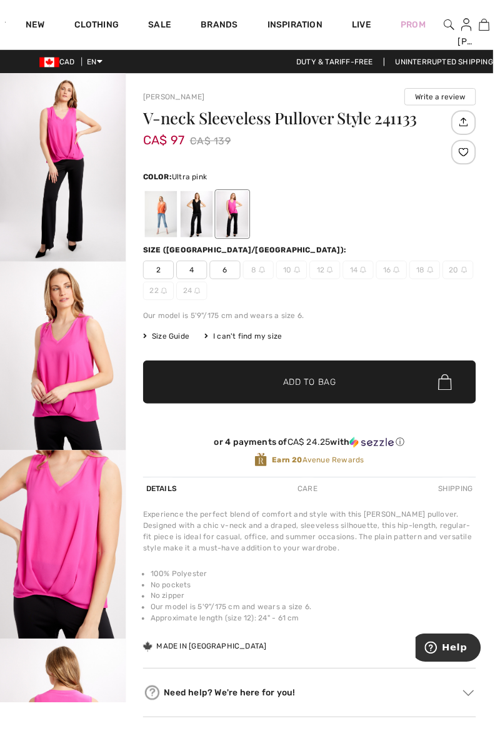
click at [151, 220] on div at bounding box center [163, 217] width 32 height 47
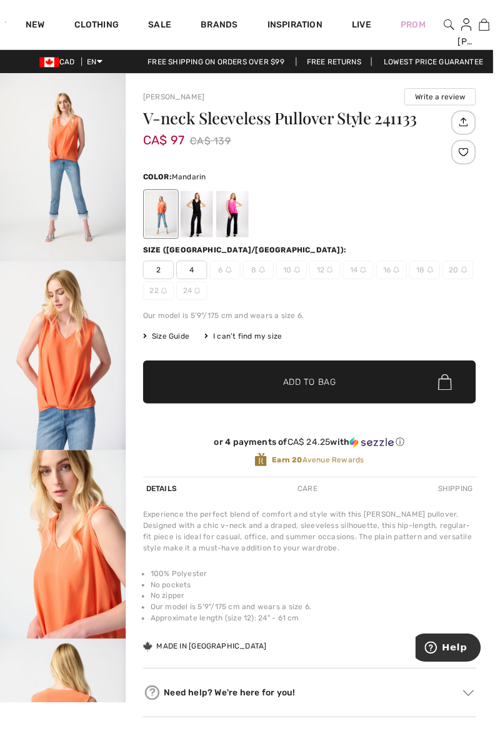
click at [162, 29] on link "Sale" at bounding box center [162, 26] width 23 height 13
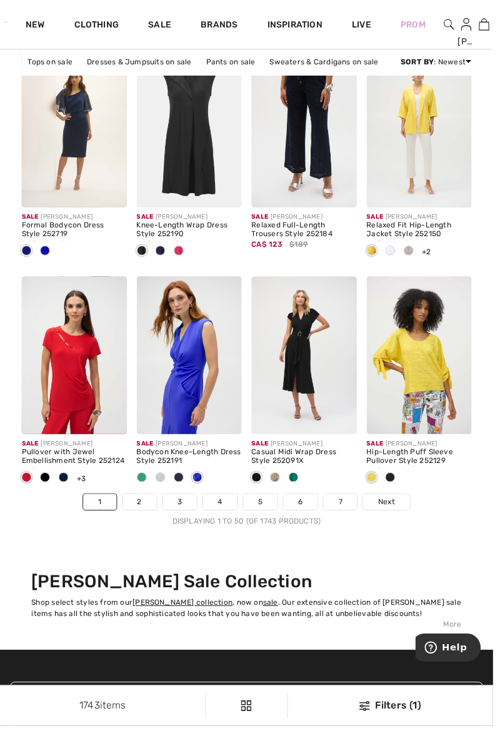
scroll to position [3148, 0]
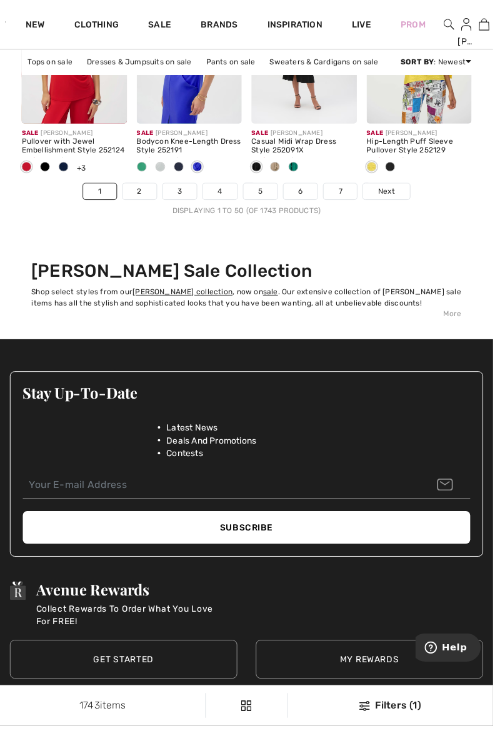
click at [137, 200] on link "2" at bounding box center [141, 194] width 34 height 16
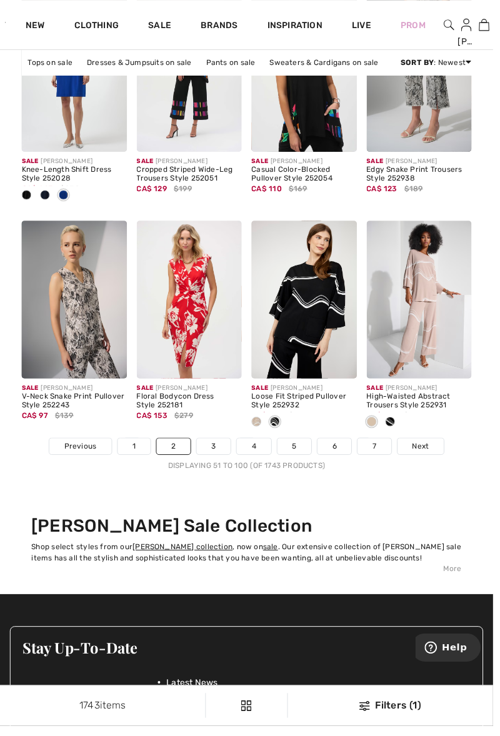
scroll to position [3208, 0]
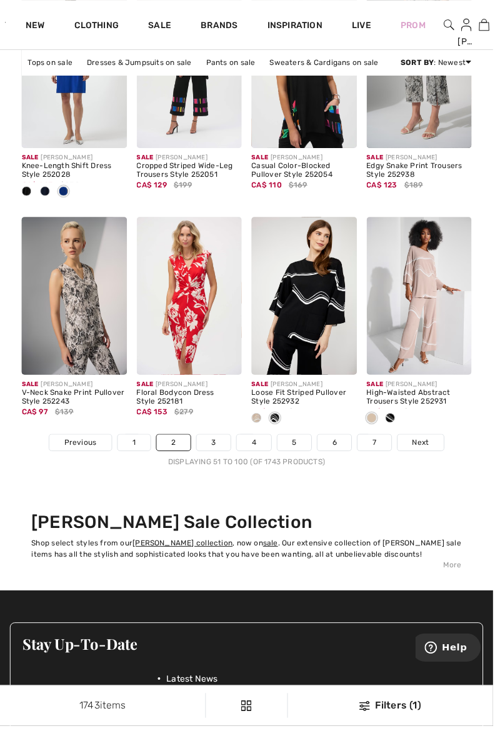
click at [378, 450] on link "7" at bounding box center [379, 448] width 34 height 16
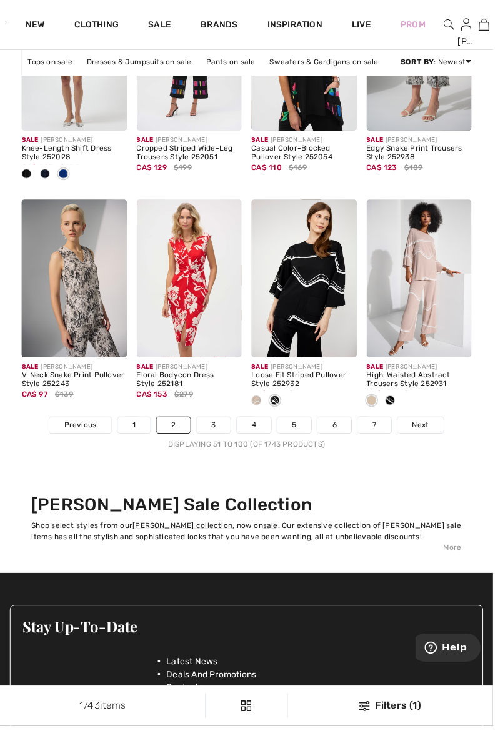
scroll to position [3260, 0]
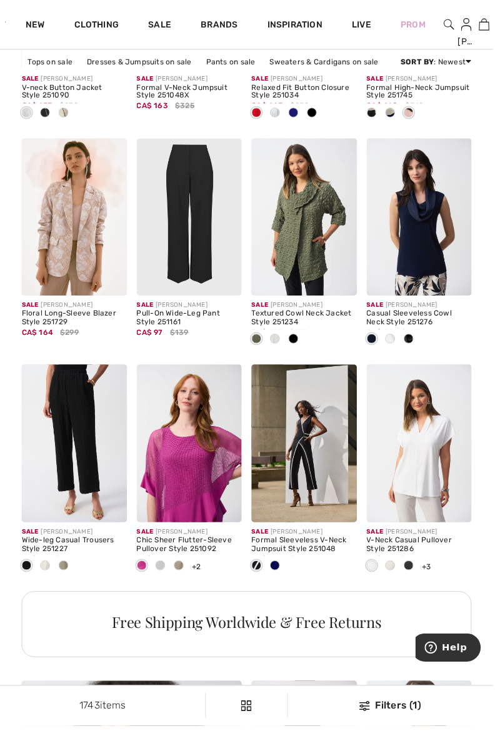
scroll to position [1269, 0]
click at [296, 252] on img at bounding box center [308, 220] width 107 height 160
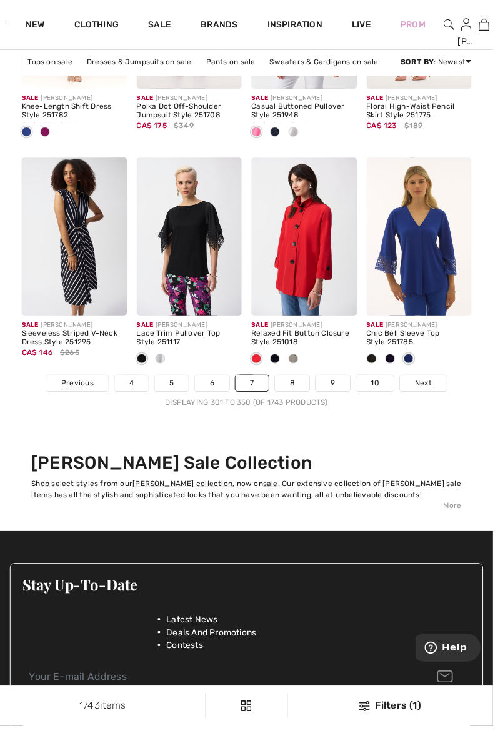
scroll to position [3268, 0]
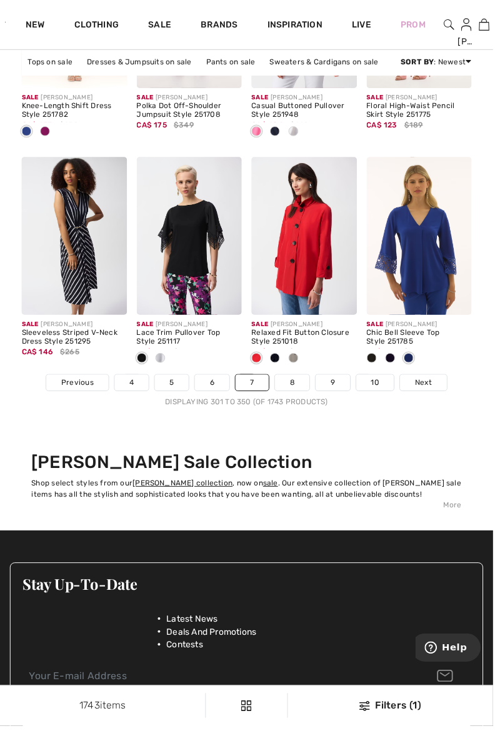
click at [376, 385] on link "10" at bounding box center [380, 388] width 39 height 16
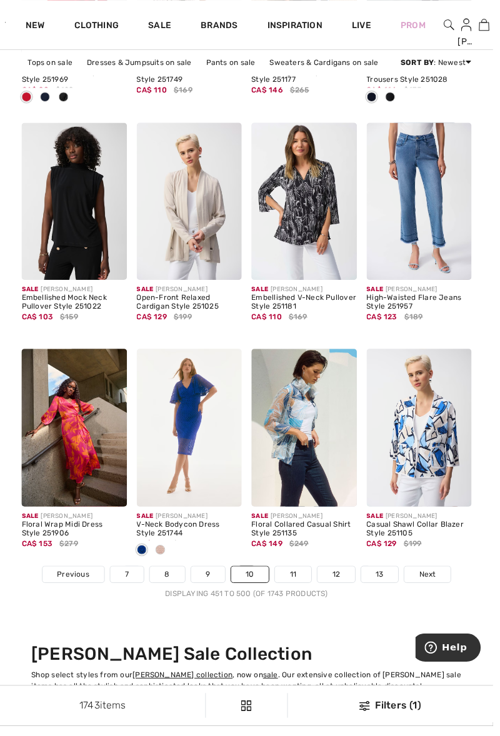
scroll to position [3075, 0]
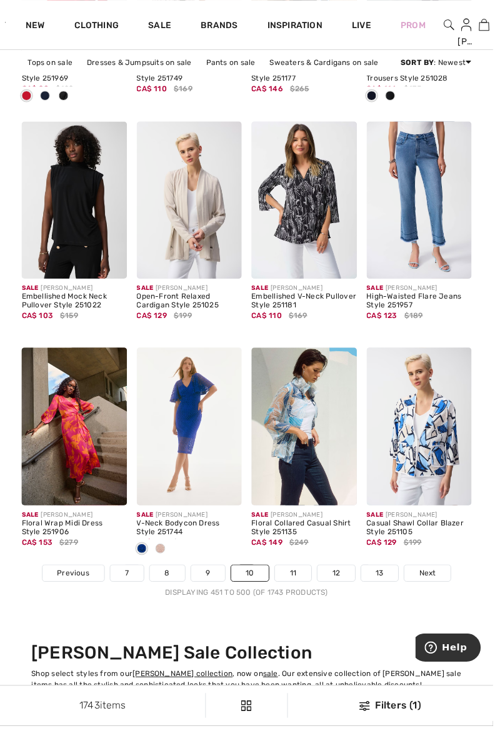
click at [298, 202] on img at bounding box center [308, 203] width 107 height 160
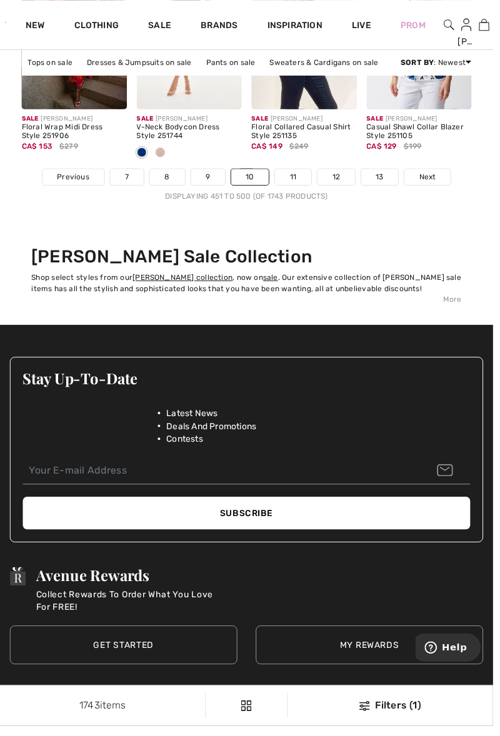
scroll to position [3481, 0]
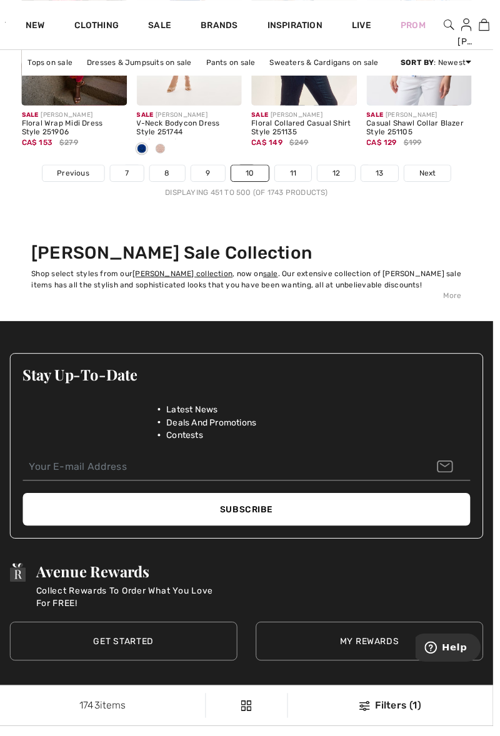
click at [383, 176] on link "13" at bounding box center [385, 175] width 38 height 16
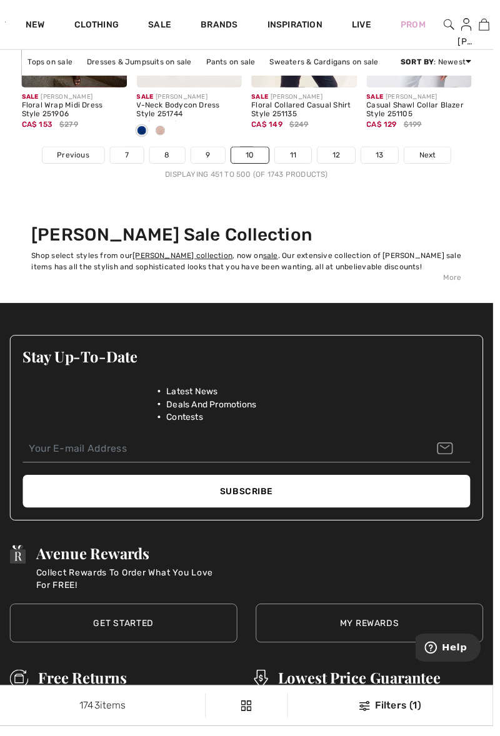
scroll to position [3534, 0]
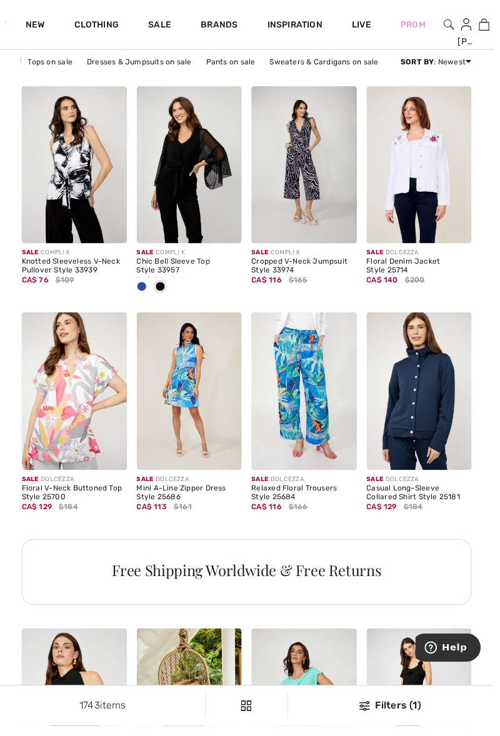
scroll to position [556, 0]
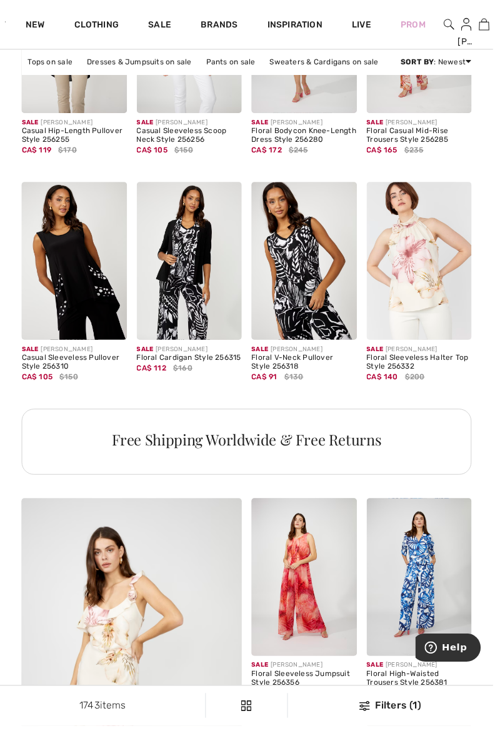
scroll to position [1454, 0]
click at [179, 259] on img at bounding box center [192, 264] width 107 height 160
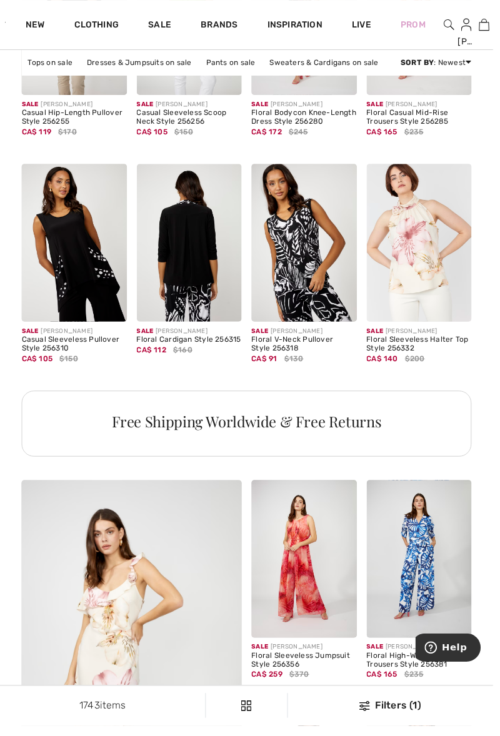
scroll to position [1508, 0]
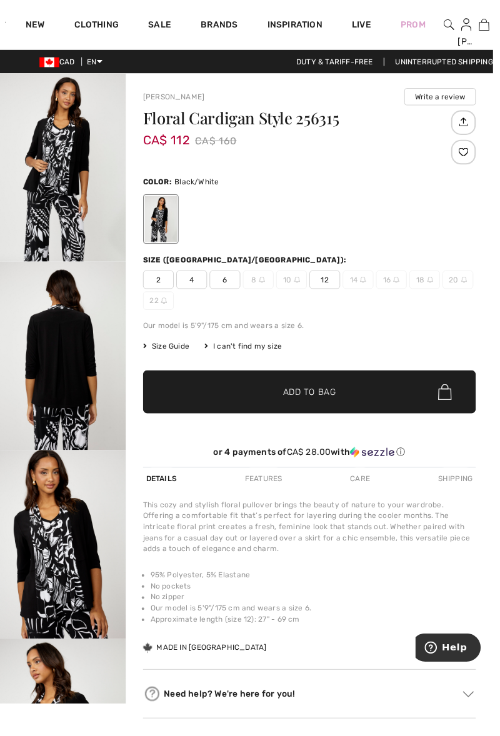
click at [327, 291] on span "12" at bounding box center [329, 283] width 31 height 19
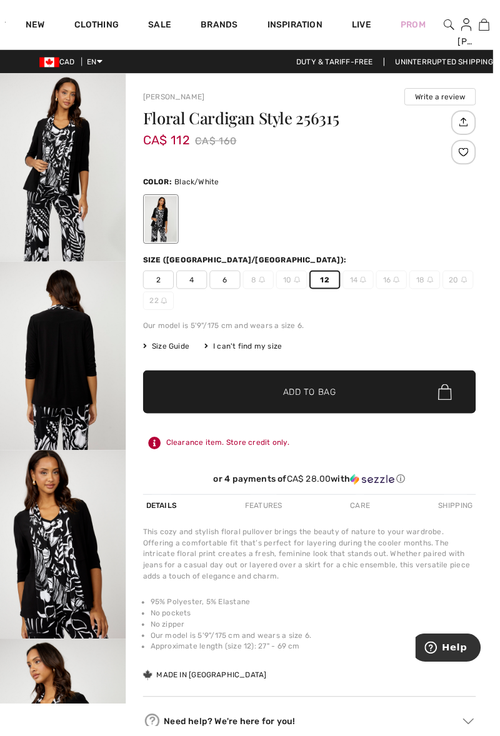
click at [289, 393] on span "Add to Bag" at bounding box center [314, 397] width 54 height 13
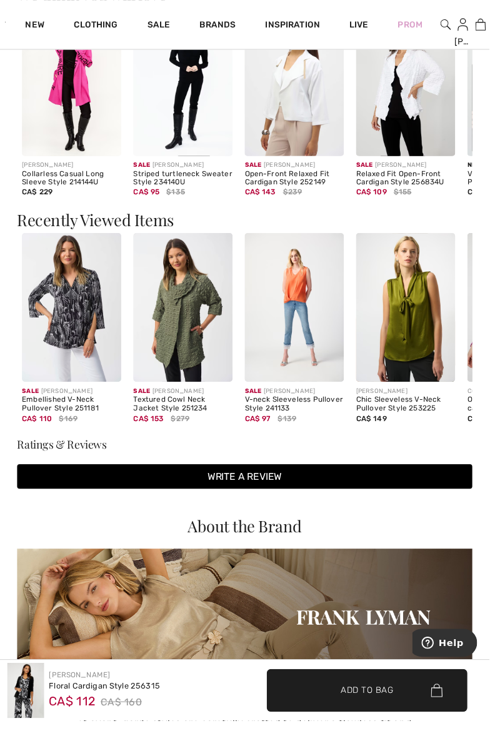
scroll to position [1080, 0]
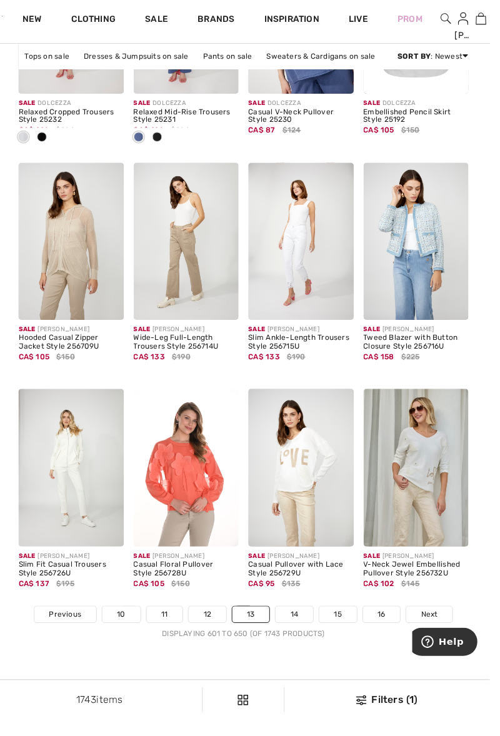
scroll to position [3028, 0]
click at [296, 627] on link "14" at bounding box center [301, 628] width 38 height 16
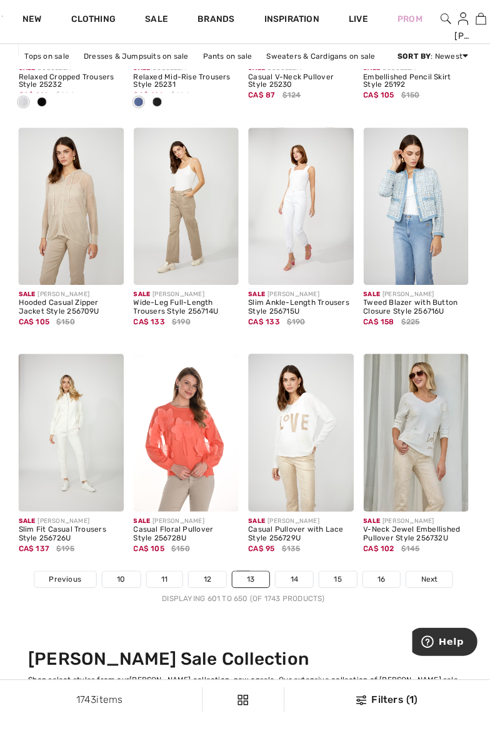
scroll to position [3081, 0]
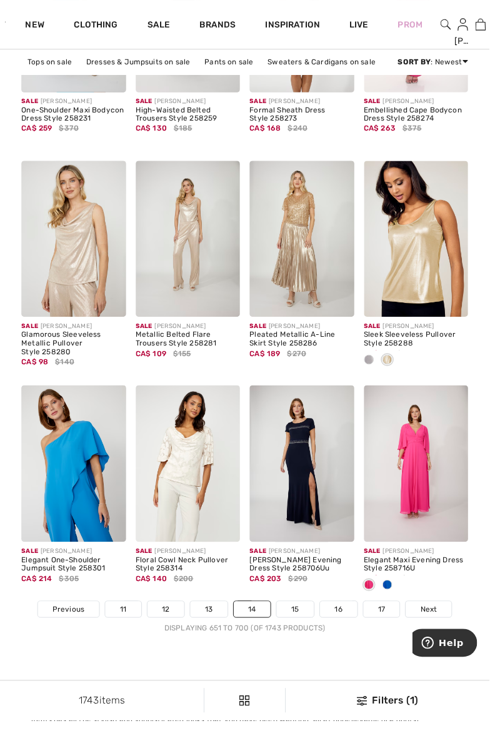
scroll to position [3035, 0]
click at [296, 620] on link "15" at bounding box center [301, 622] width 38 height 16
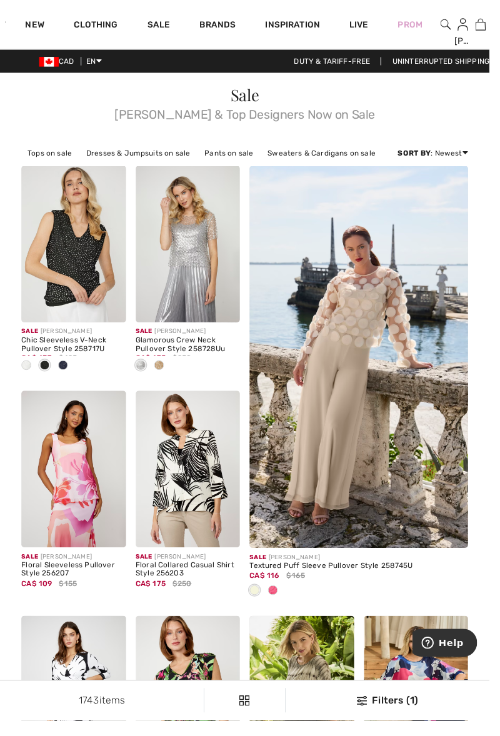
click at [62, 272] on img at bounding box center [75, 249] width 107 height 160
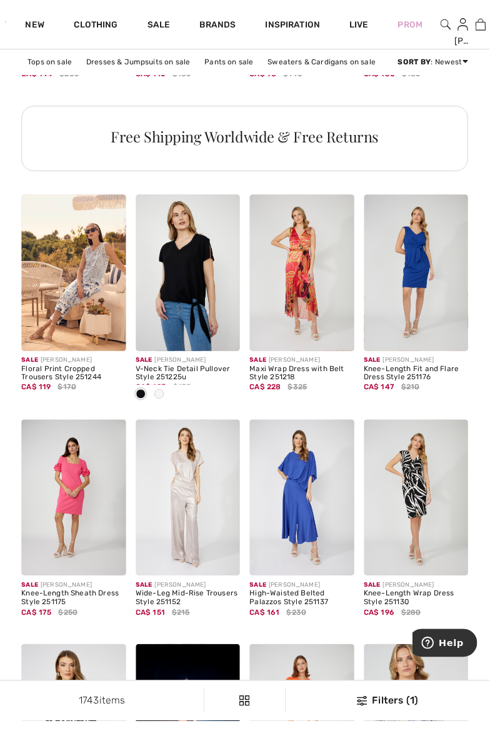
scroll to position [2770, 0]
click at [188, 284] on img at bounding box center [192, 278] width 107 height 160
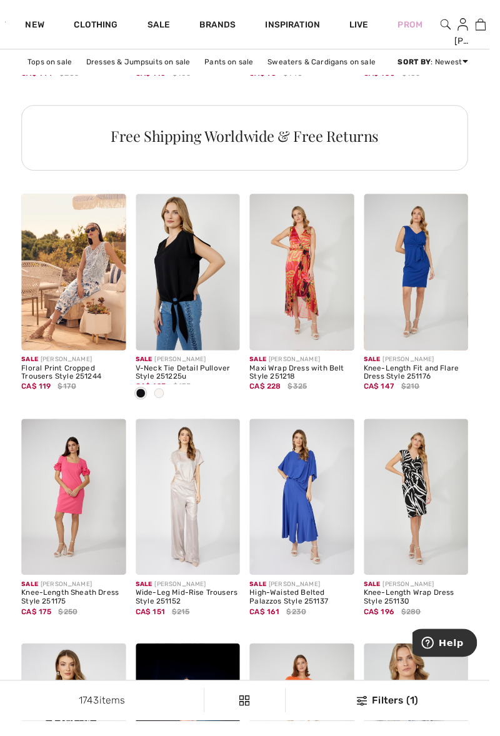
scroll to position [2824, 0]
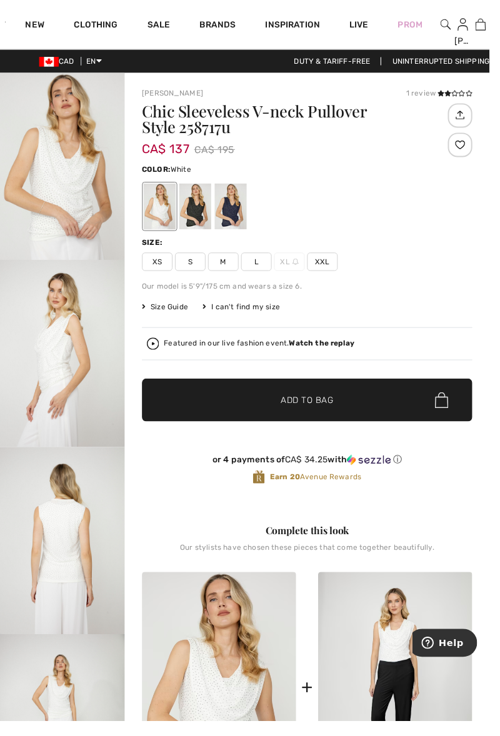
click at [194, 214] on div at bounding box center [199, 210] width 32 height 47
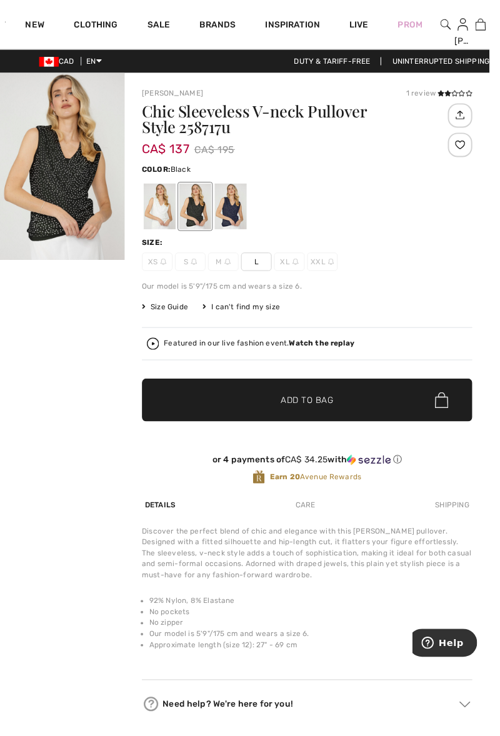
click at [234, 207] on div at bounding box center [235, 210] width 32 height 47
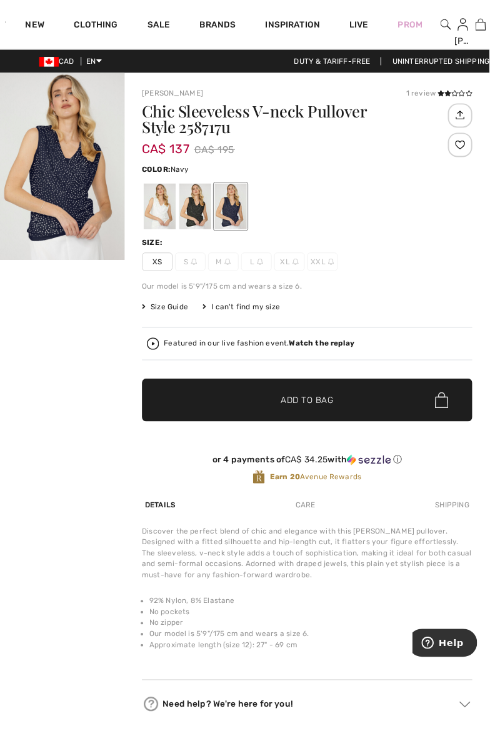
click at [199, 213] on div at bounding box center [199, 210] width 32 height 47
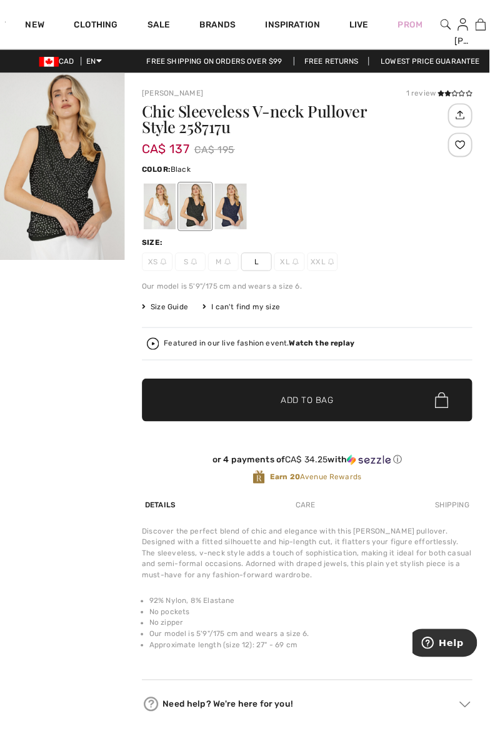
click at [162, 217] on div at bounding box center [163, 210] width 32 height 47
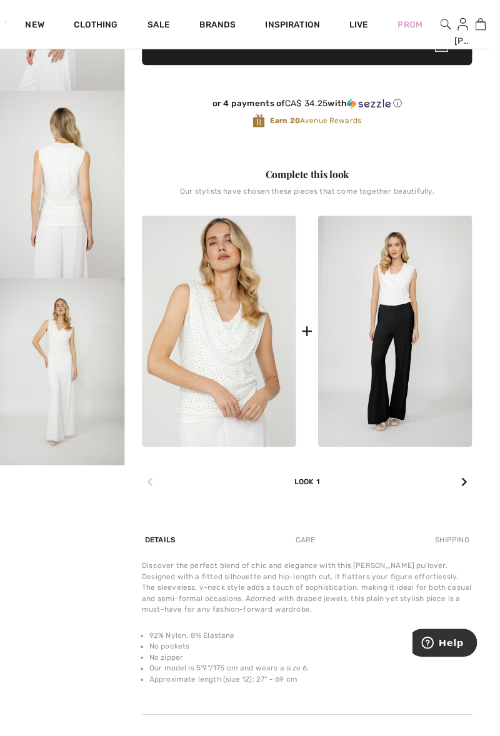
scroll to position [364, 0]
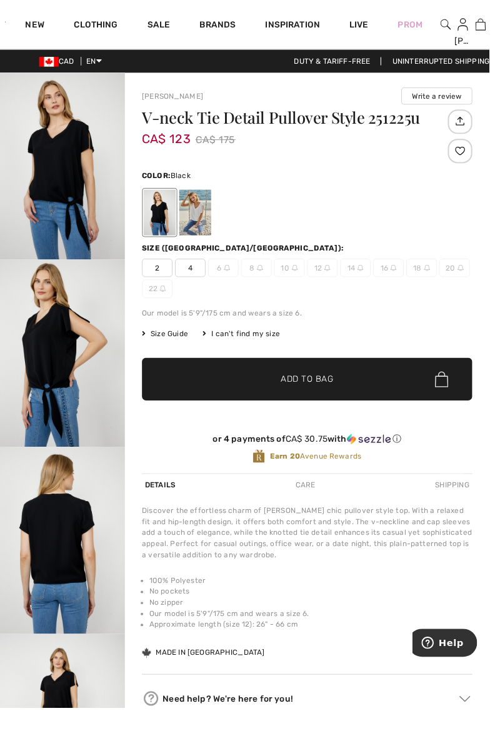
click at [202, 220] on div at bounding box center [199, 217] width 32 height 47
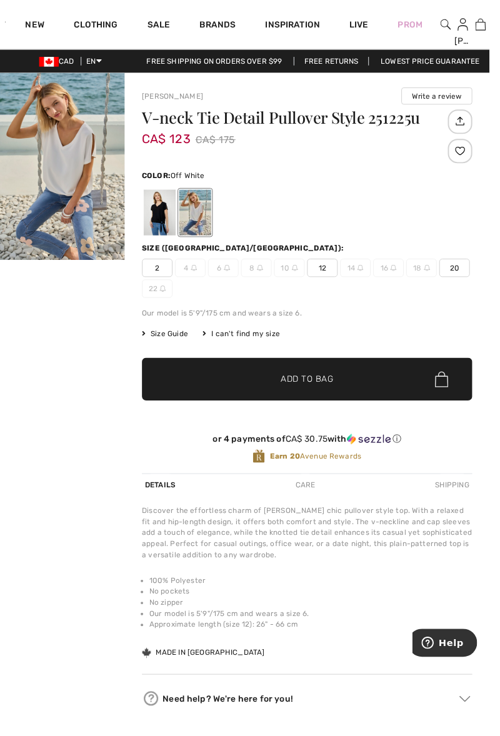
click at [207, 221] on div at bounding box center [199, 217] width 32 height 47
click at [36, 195] on img "1 / 1" at bounding box center [63, 169] width 127 height 191
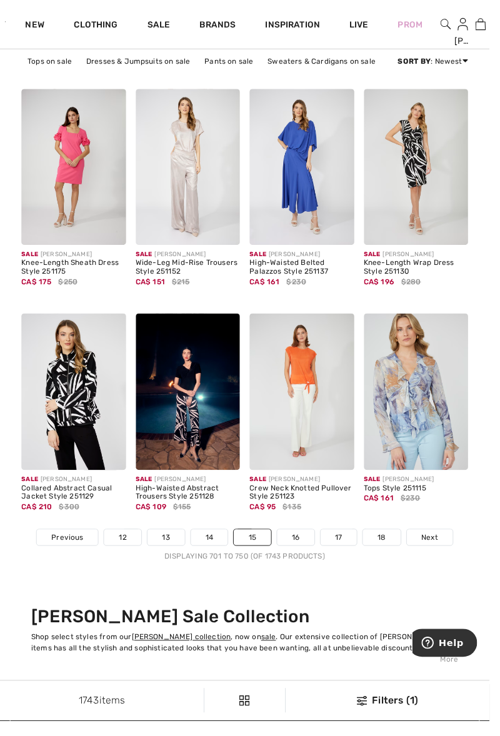
click at [301, 549] on link "16" at bounding box center [302, 549] width 38 height 16
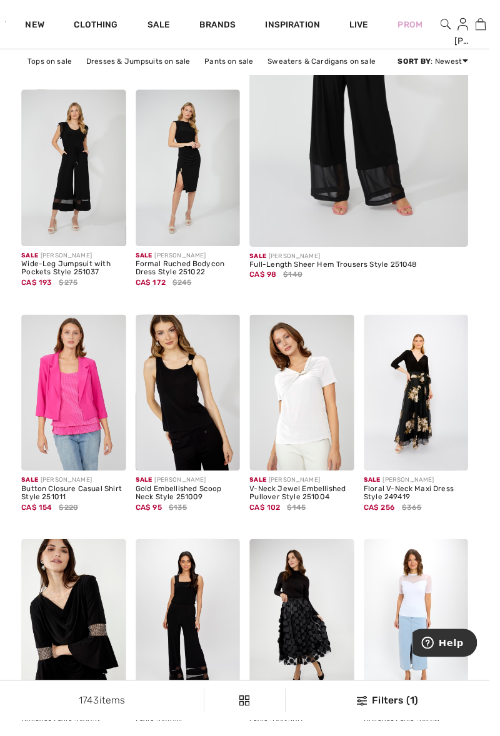
scroll to position [307, 0]
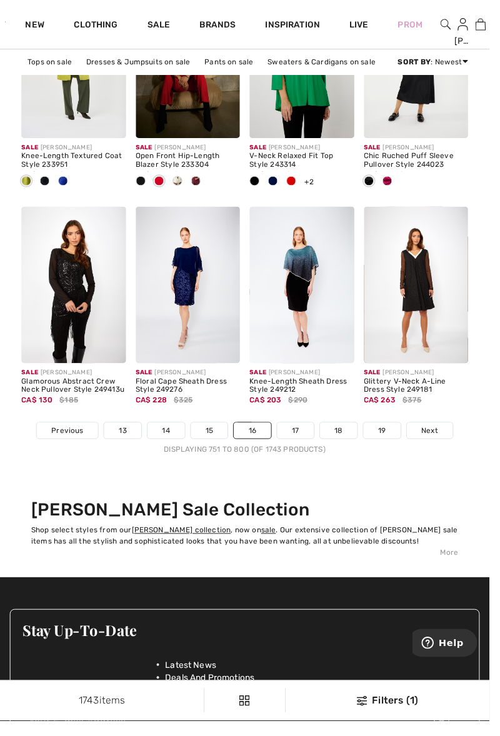
click at [299, 437] on link "17" at bounding box center [301, 440] width 37 height 16
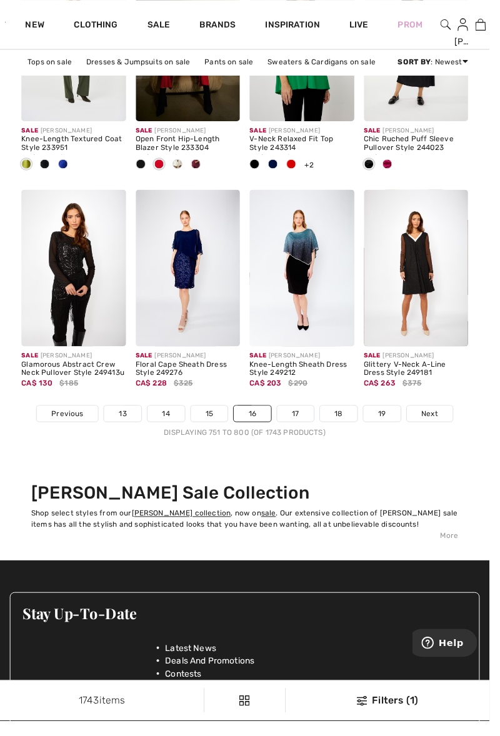
scroll to position [3270, 0]
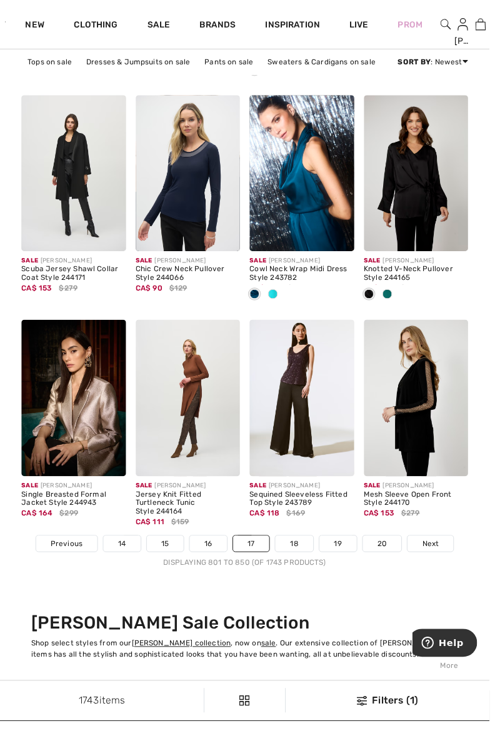
scroll to position [3101, 0]
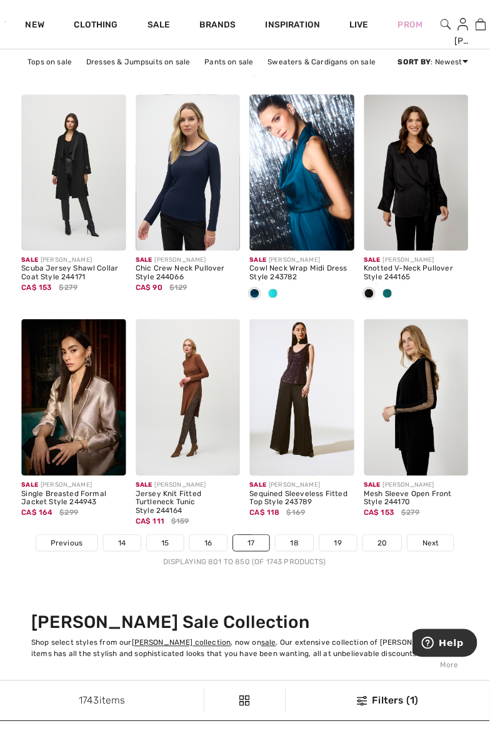
click at [298, 555] on link "18" at bounding box center [300, 555] width 39 height 16
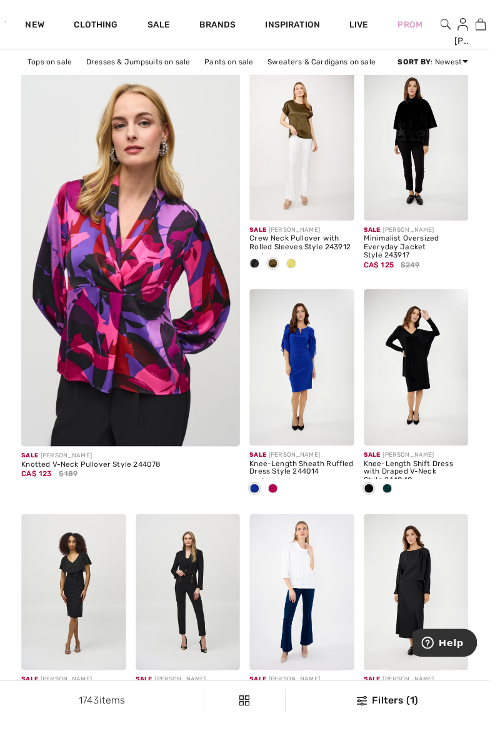
scroll to position [1893, 0]
click at [99, 330] on img at bounding box center [132, 267] width 267 height 402
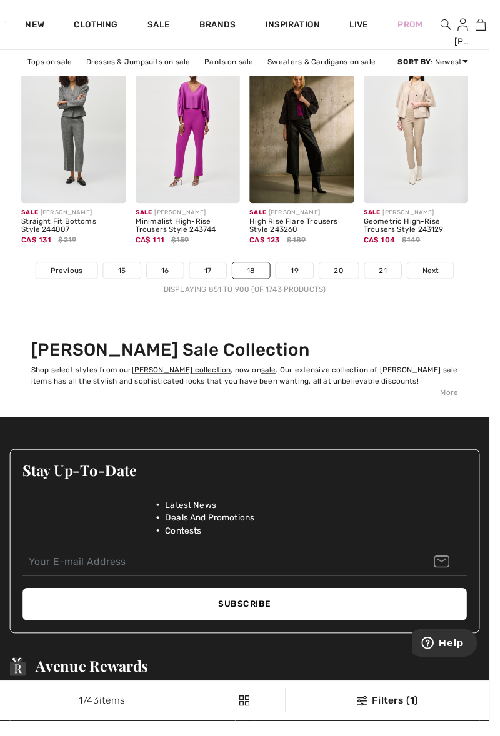
click at [300, 277] on link "19" at bounding box center [301, 276] width 38 height 16
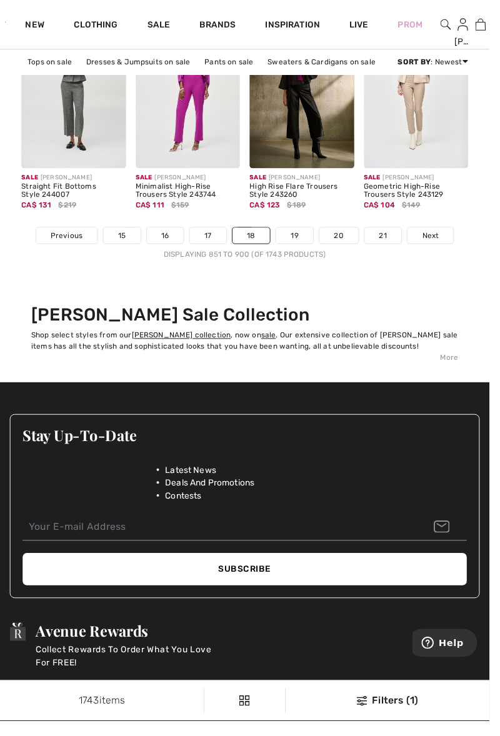
scroll to position [3434, 0]
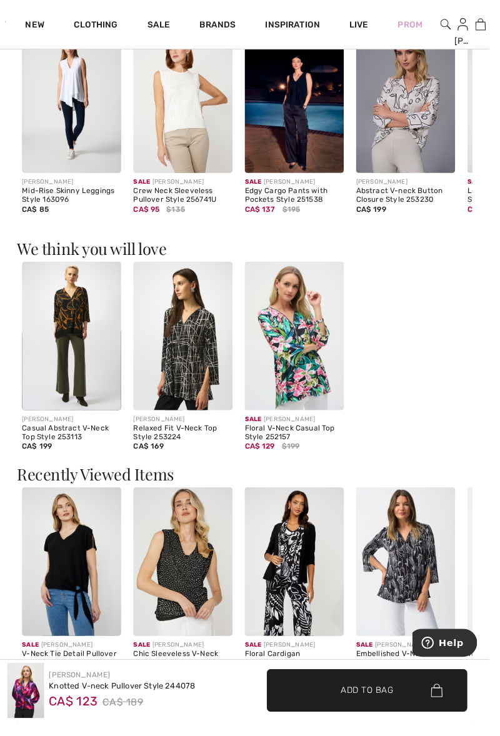
scroll to position [837, 0]
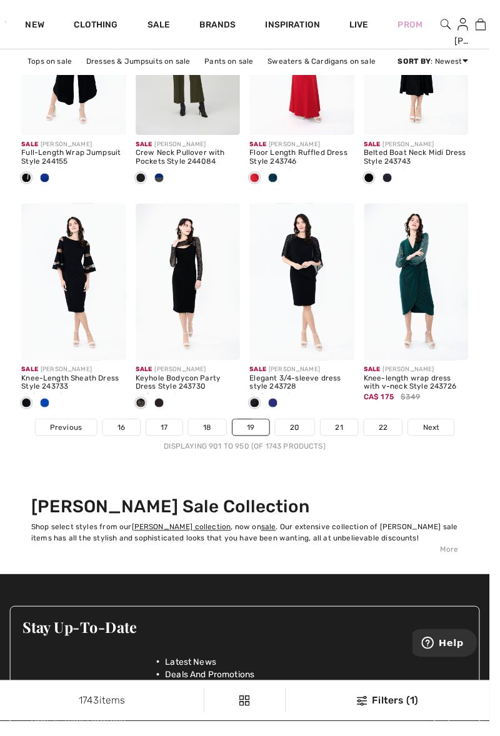
scroll to position [3220, 0]
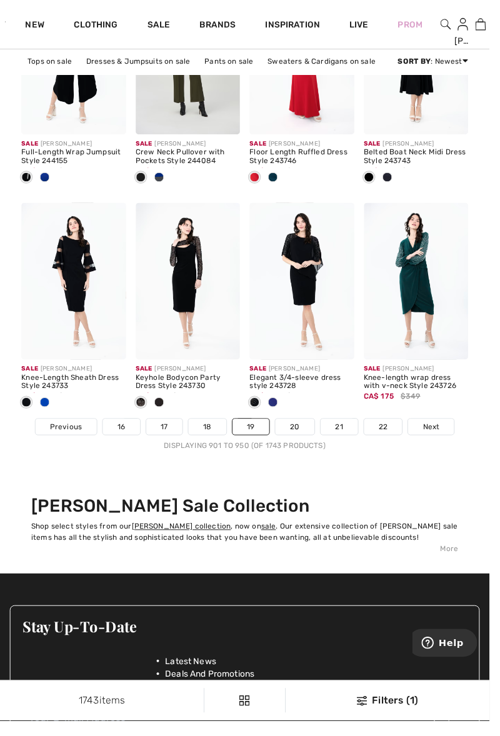
click at [385, 441] on link "22" at bounding box center [391, 436] width 39 height 16
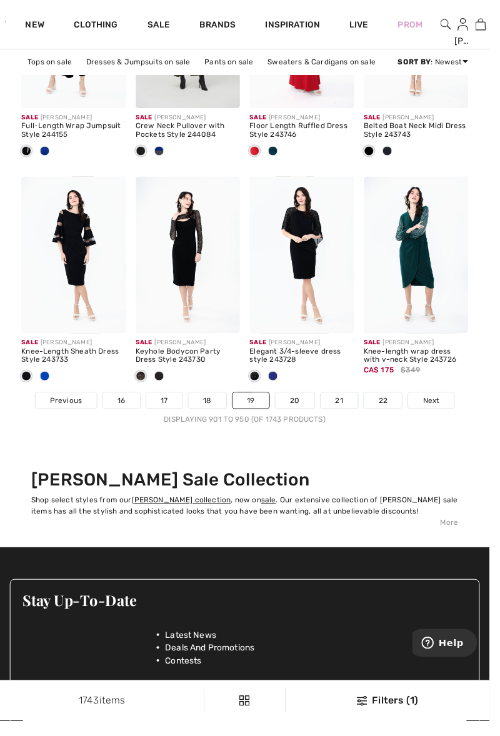
scroll to position [3274, 0]
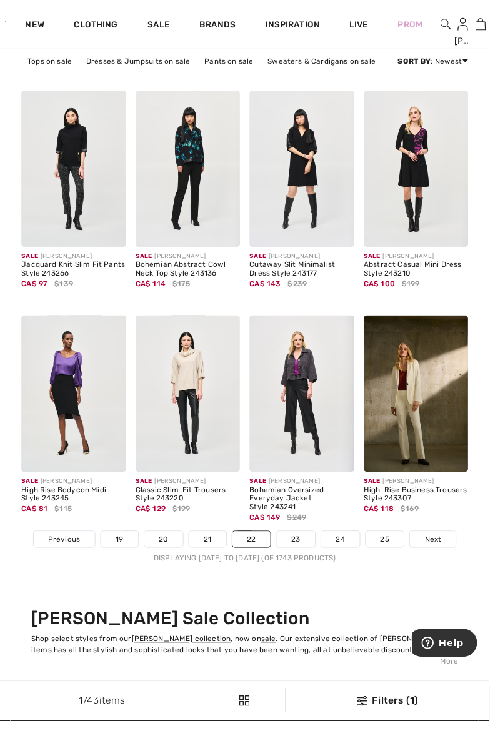
scroll to position [3107, 0]
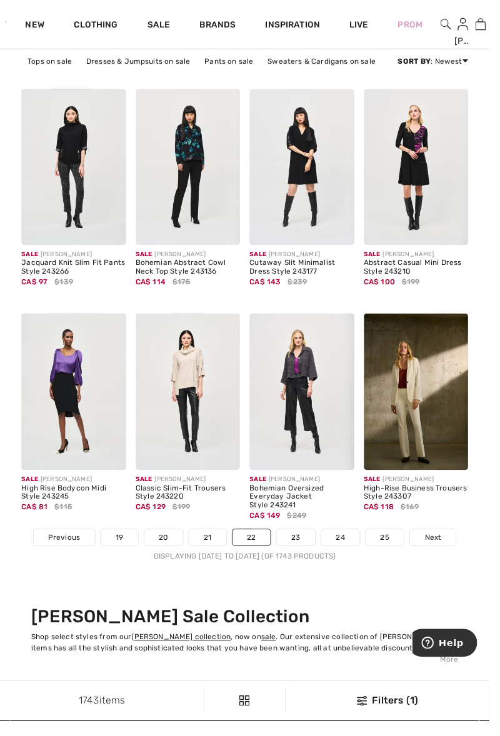
click at [194, 397] on img at bounding box center [192, 401] width 107 height 160
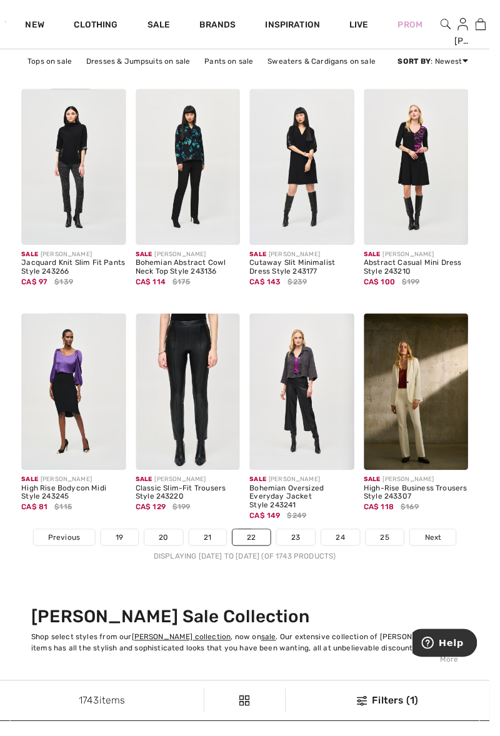
scroll to position [3161, 0]
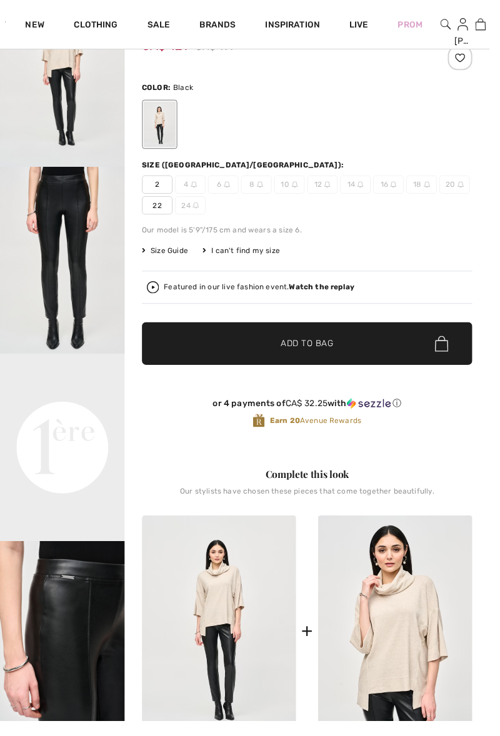
click at [404, 646] on img at bounding box center [403, 645] width 157 height 237
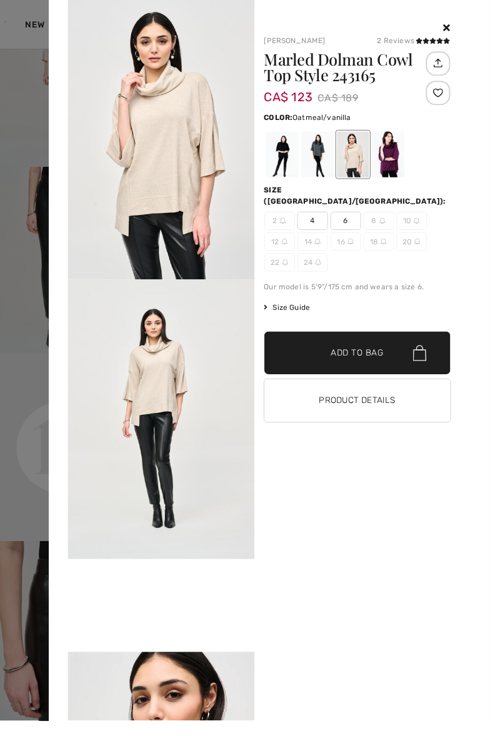
click at [405, 159] on div at bounding box center [396, 157] width 32 height 47
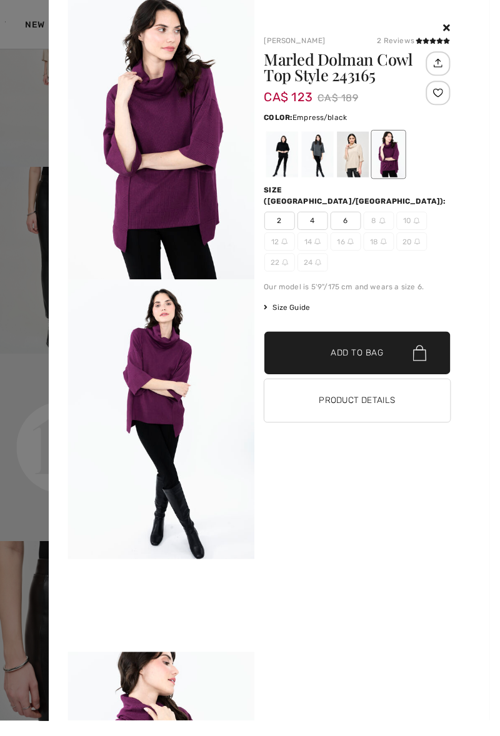
click at [326, 161] on div at bounding box center [323, 157] width 32 height 47
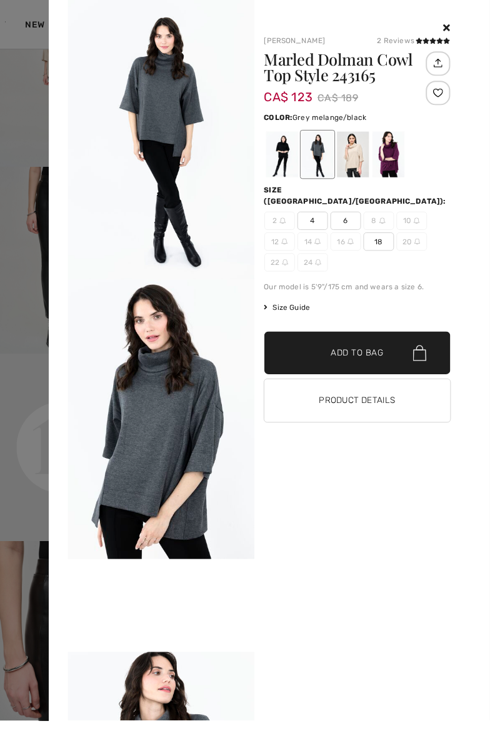
click at [287, 158] on div at bounding box center [287, 157] width 32 height 47
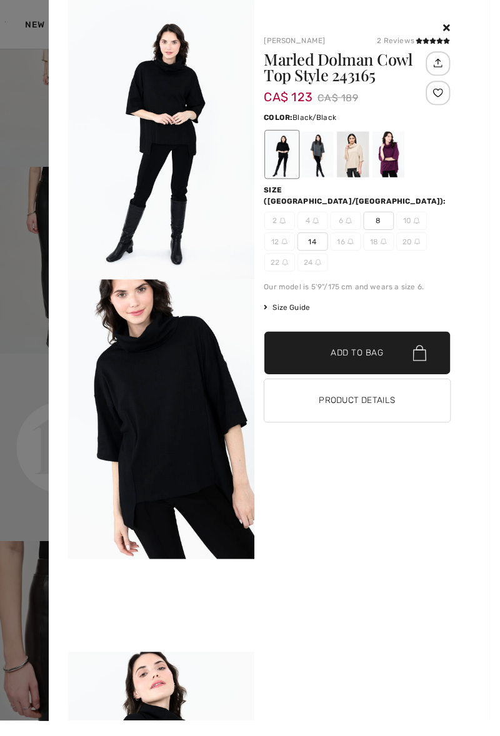
click at [357, 354] on span "Add to Bag" at bounding box center [365, 360] width 54 height 13
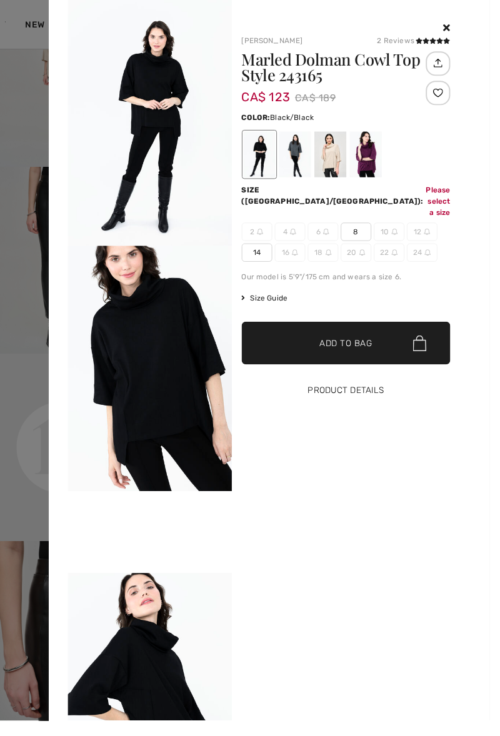
click at [354, 399] on button "Product Details" at bounding box center [353, 399] width 213 height 44
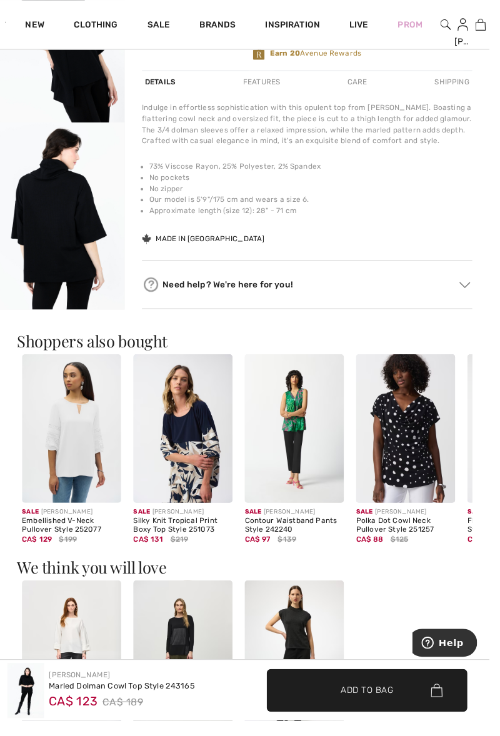
scroll to position [407, 0]
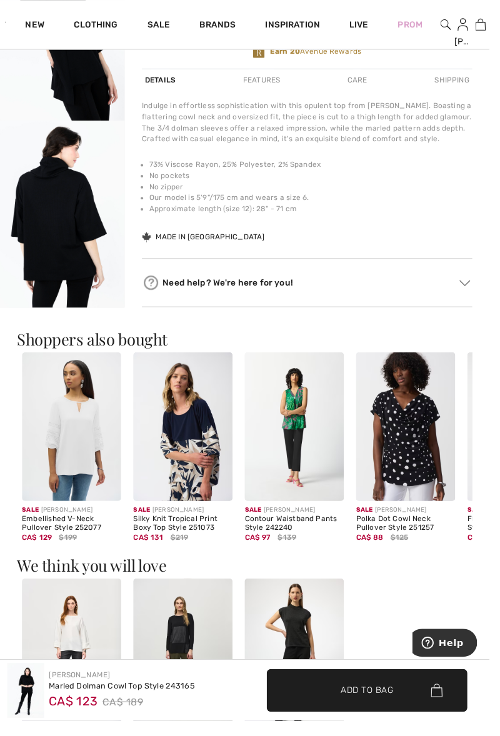
click at [190, 446] on img at bounding box center [186, 436] width 101 height 152
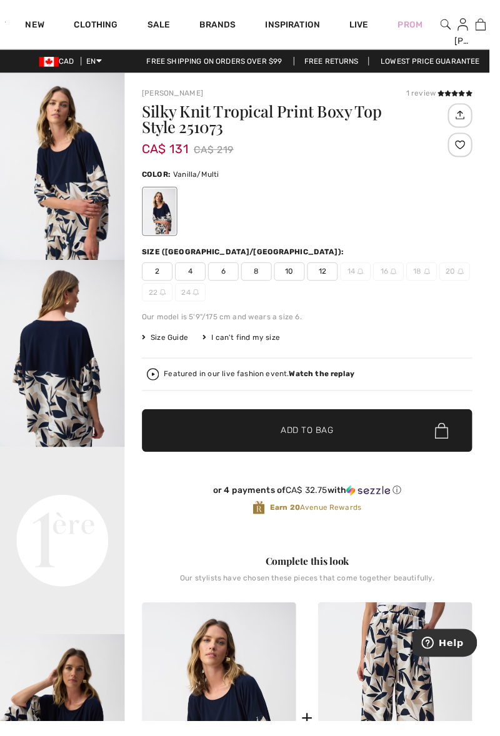
click at [330, 288] on div "2 4 6 8 10 12 14 16 18 20 22 24" at bounding box center [313, 288] width 337 height 40
click at [329, 285] on span "12" at bounding box center [329, 277] width 31 height 19
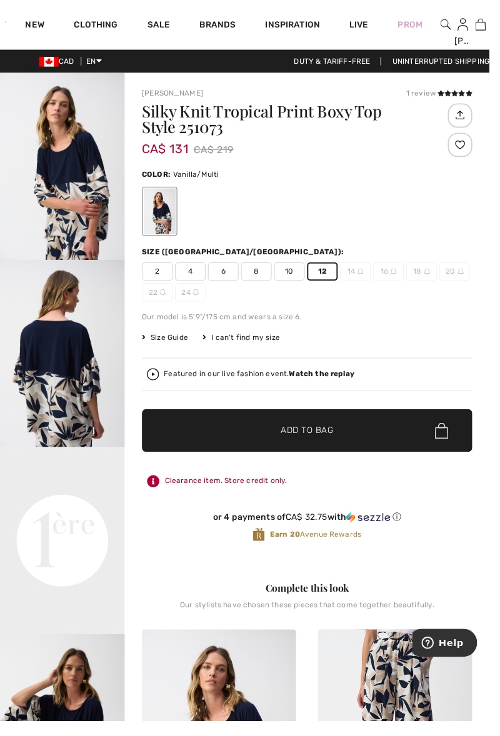
click at [305, 446] on span "✔ Added to Bag Add to Bag" at bounding box center [313, 440] width 337 height 44
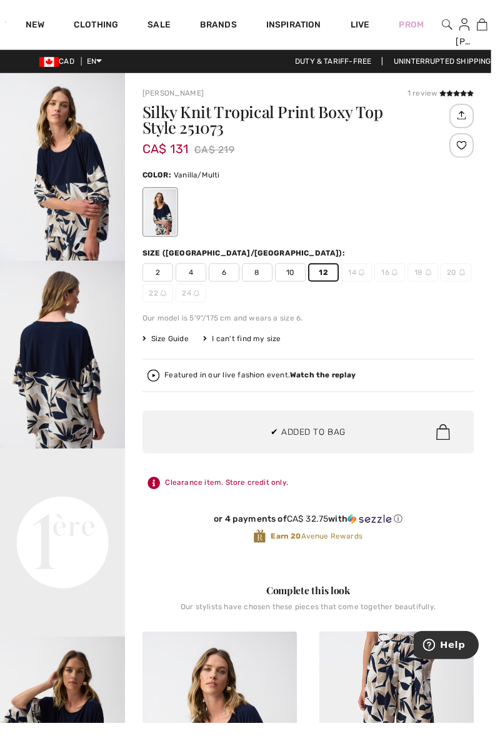
click at [319, 382] on strong "Watch the replay" at bounding box center [329, 381] width 67 height 9
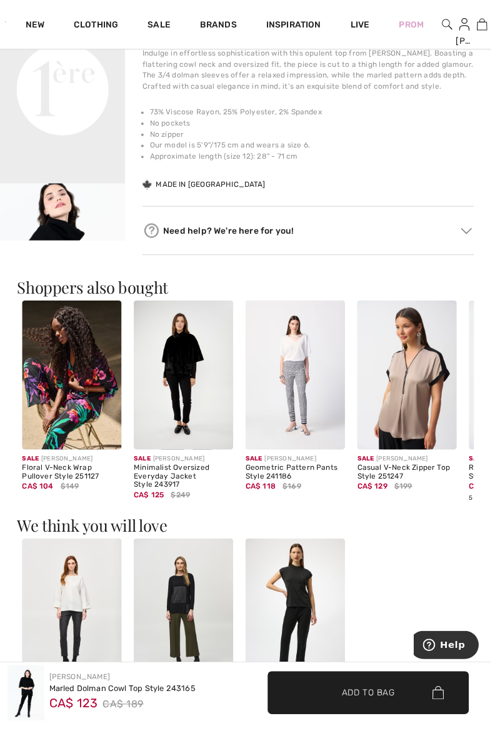
scroll to position [0, 217]
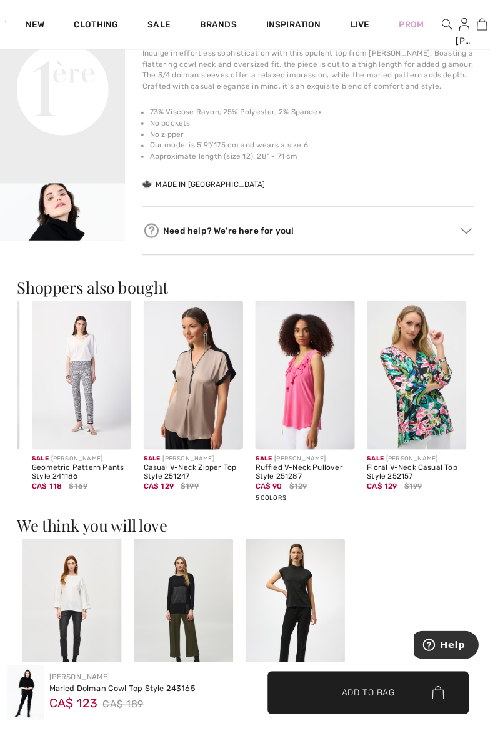
click at [197, 387] on img at bounding box center [196, 382] width 101 height 152
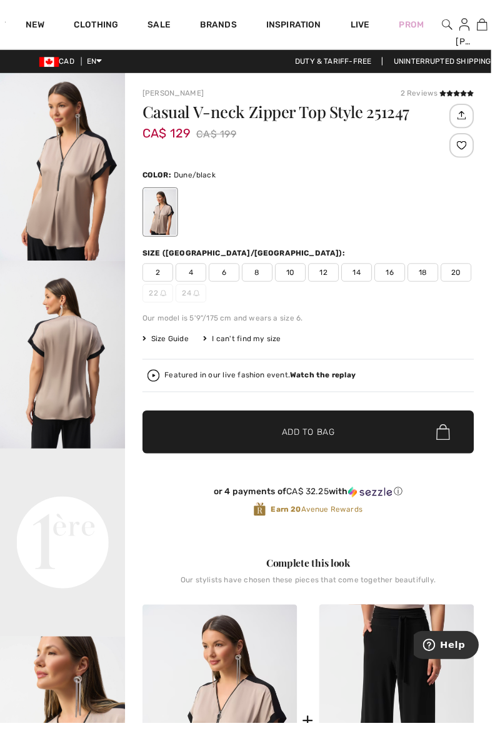
click at [365, 277] on span "14" at bounding box center [362, 277] width 31 height 19
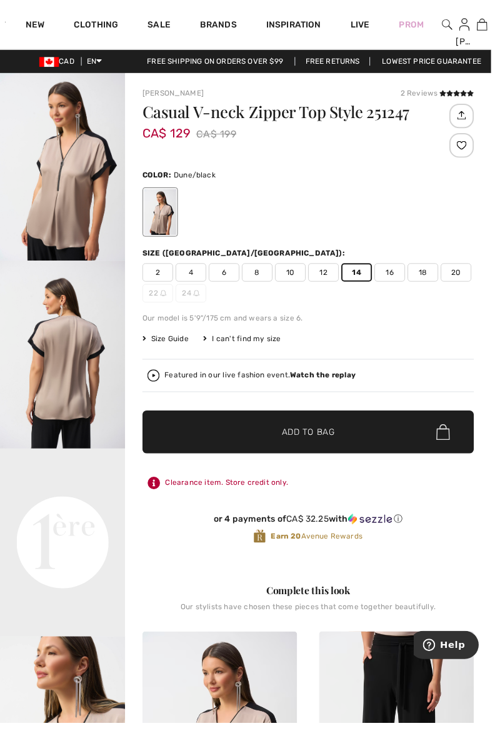
click at [322, 436] on span "Add to Bag" at bounding box center [314, 440] width 54 height 13
